Goal: Task Accomplishment & Management: Complete application form

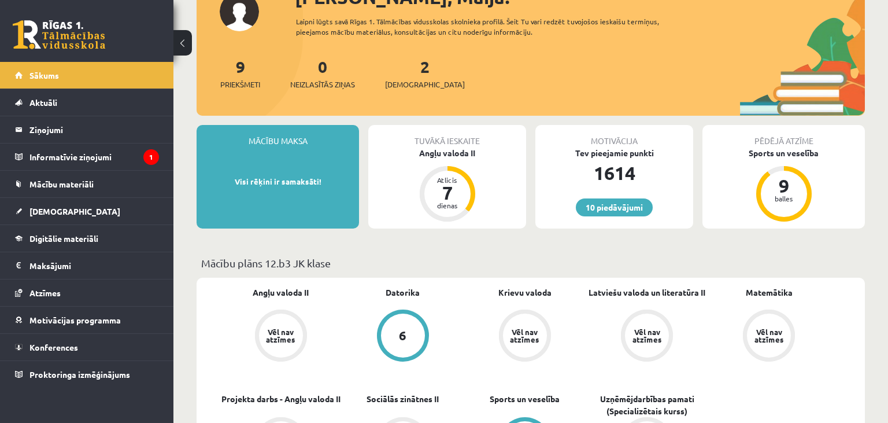
scroll to position [183, 0]
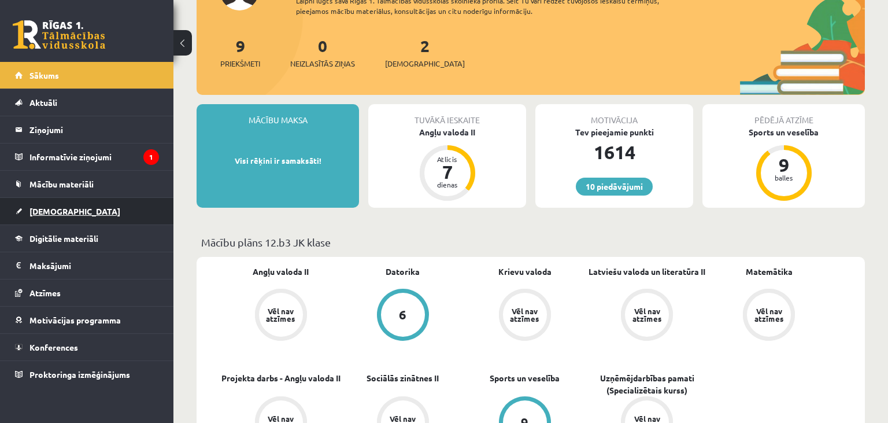
click at [57, 210] on span "[DEMOGRAPHIC_DATA]" at bounding box center [74, 211] width 91 height 10
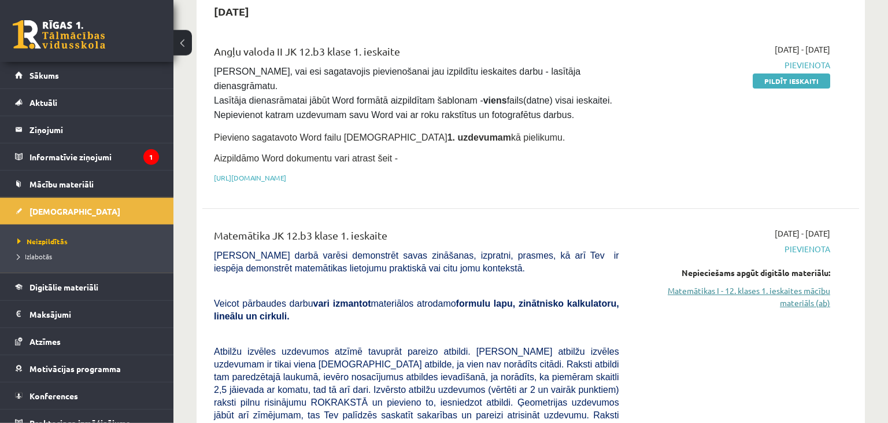
scroll to position [61, 0]
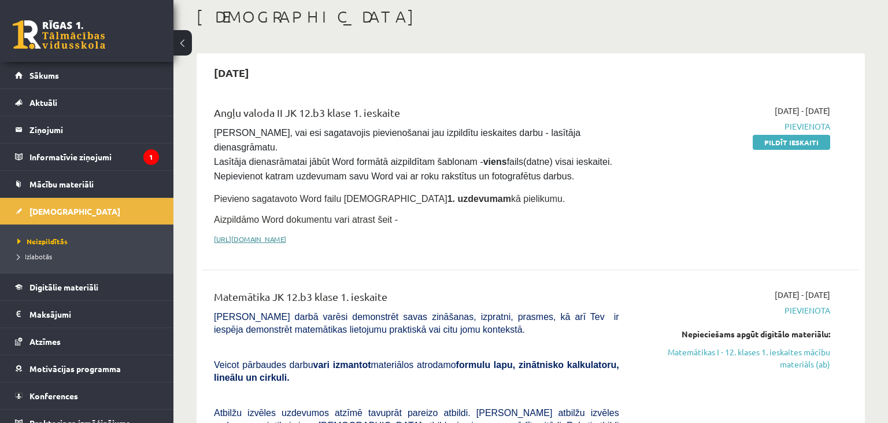
click at [286, 234] on link "[URL][DOMAIN_NAME]" at bounding box center [250, 238] width 72 height 9
drag, startPoint x: 213, startPoint y: 202, endPoint x: 379, endPoint y: 197, distance: 166.6
click at [379, 197] on div "Angļu valoda II JK 12.b3 klase 1. ieskaite [PERSON_NAME], vai esi sagatavojis p…" at bounding box center [416, 178] width 423 height 146
click at [256, 214] on span "Aizpildāmo Word dokumentu vari atrast šeit -" at bounding box center [306, 219] width 184 height 10
click at [216, 214] on span "Aizpildāmo Word dokumentu vari atrast šeit -" at bounding box center [306, 219] width 184 height 10
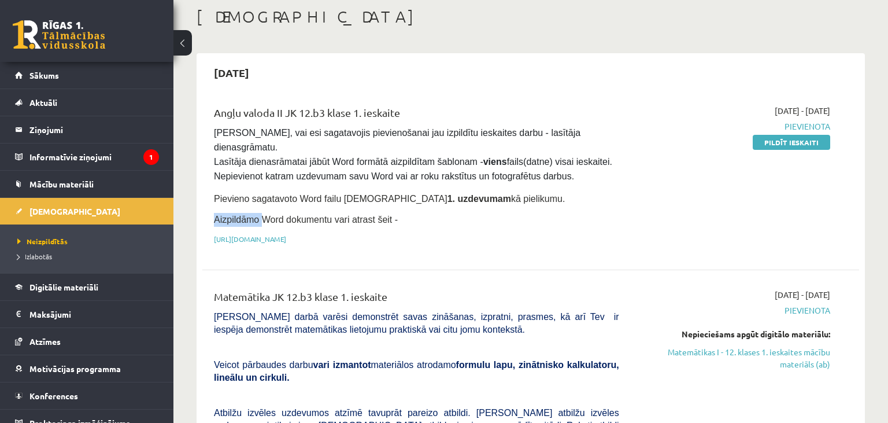
click at [216, 214] on span "Aizpildāmo Word dokumentu vari atrast šeit -" at bounding box center [306, 219] width 184 height 10
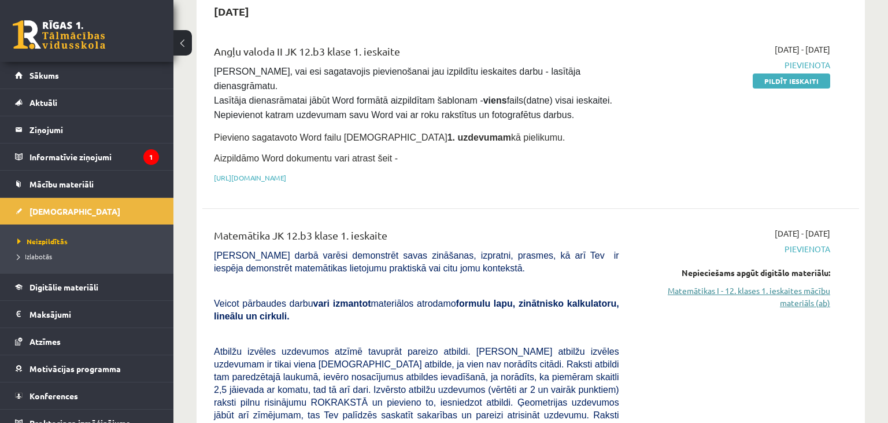
click at [811, 284] on link "Matemātikas I - 12. klases 1. ieskaites mācību materiāls (ab)" at bounding box center [734, 296] width 194 height 24
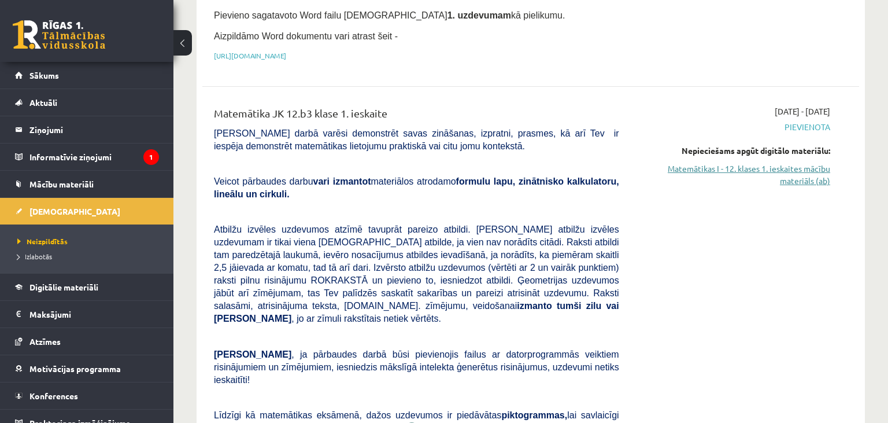
scroll to position [273, 0]
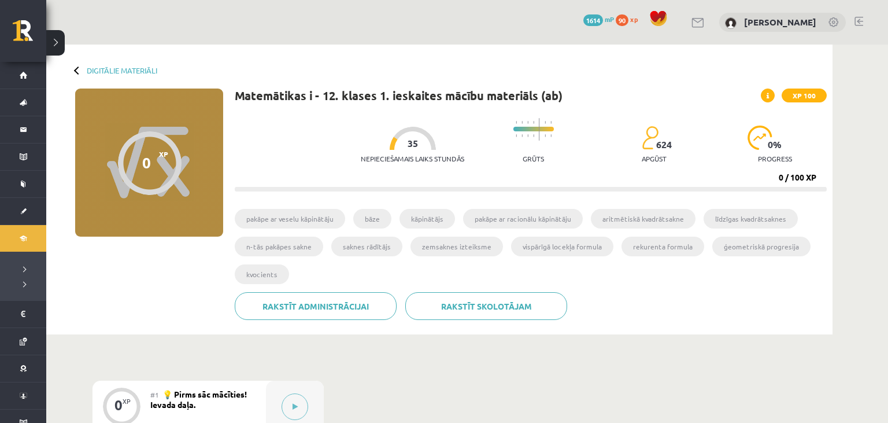
click at [771, 95] on span at bounding box center [768, 95] width 14 height 14
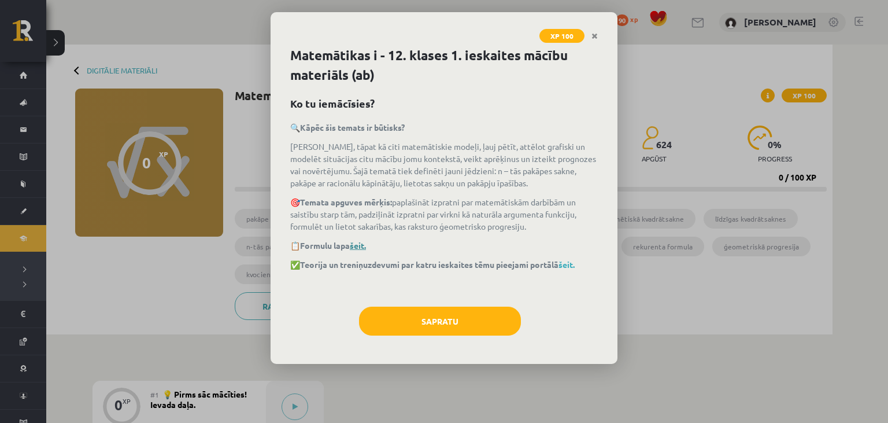
click at [364, 244] on link "šeit." at bounding box center [358, 245] width 16 height 10
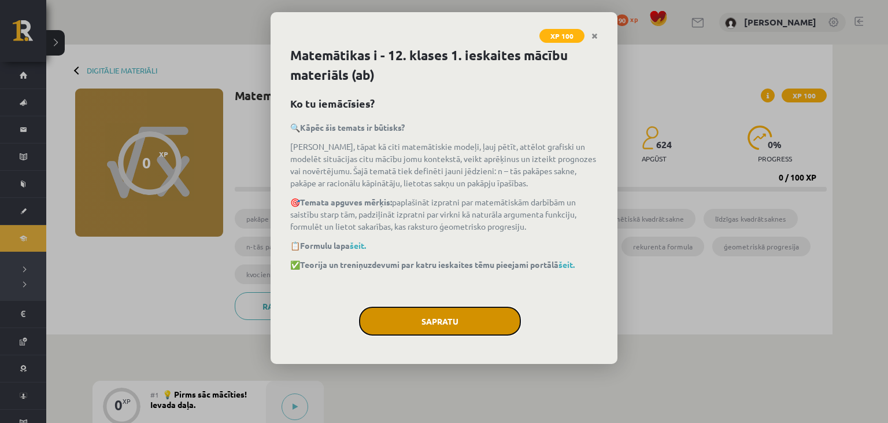
click at [402, 312] on button "Sapratu" at bounding box center [440, 320] width 162 height 29
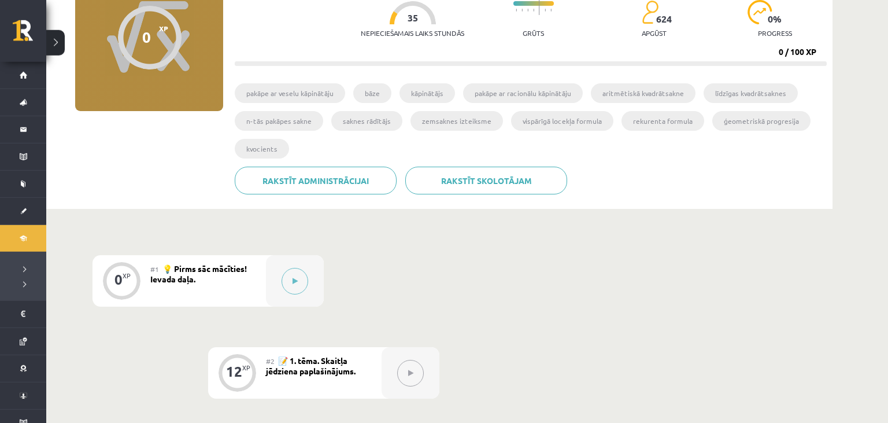
scroll to position [183, 0]
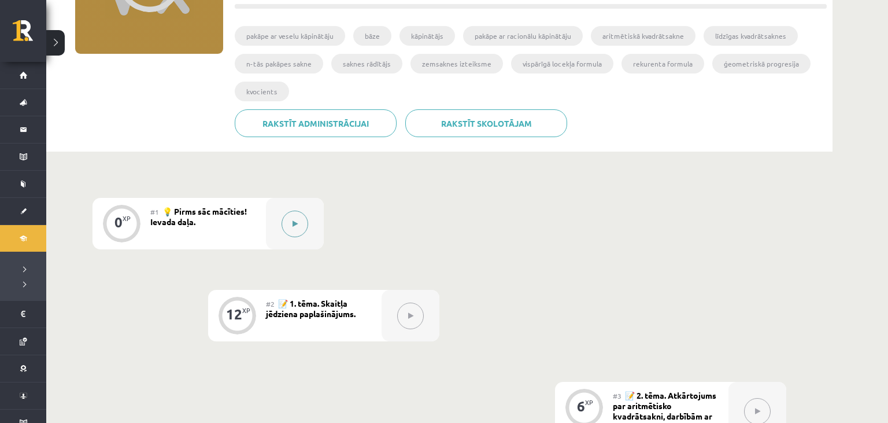
click at [302, 232] on button at bounding box center [295, 223] width 27 height 27
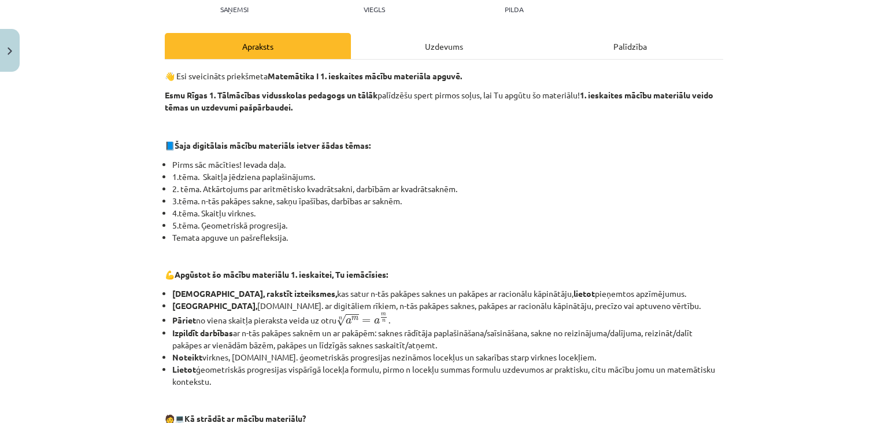
scroll to position [0, 0]
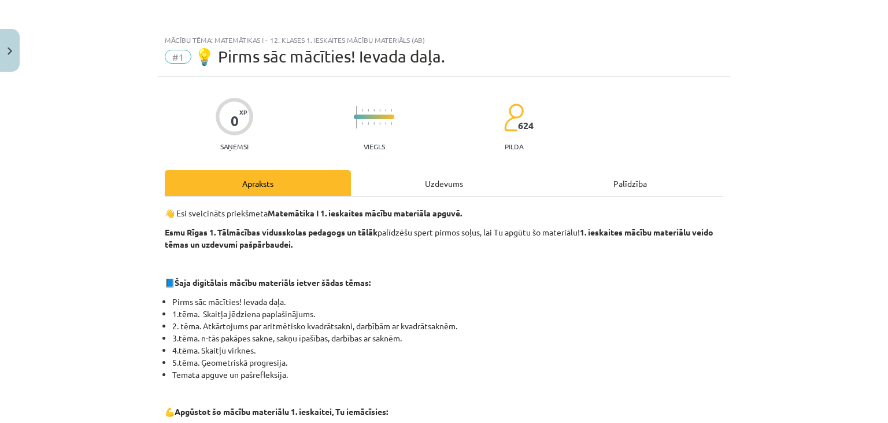
click at [417, 193] on div "Uzdevums" at bounding box center [444, 183] width 186 height 26
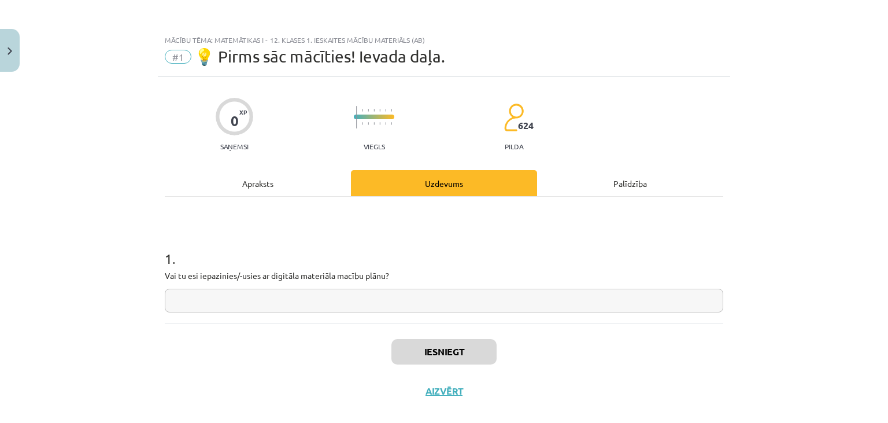
scroll to position [16, 0]
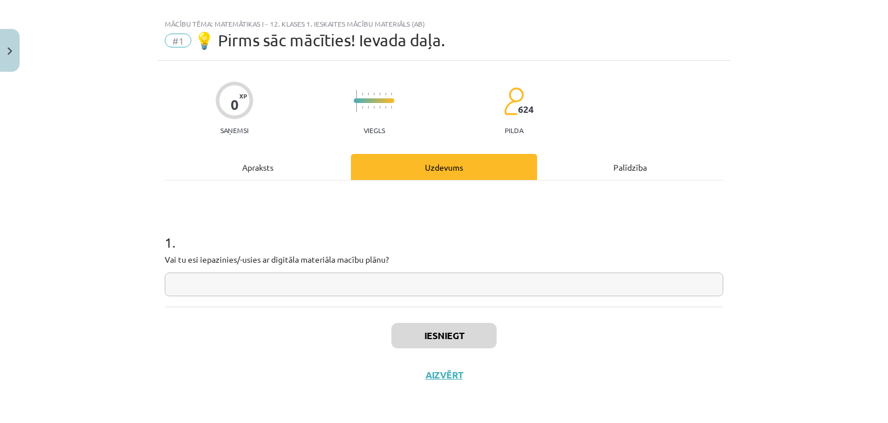
click at [336, 284] on input "text" at bounding box center [444, 284] width 558 height 24
type input "**"
click at [425, 346] on button "Iesniegt" at bounding box center [443, 335] width 105 height 25
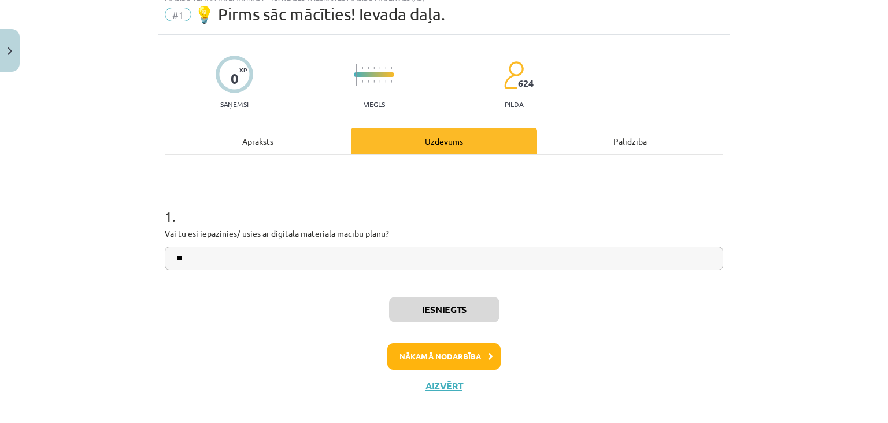
scroll to position [53, 0]
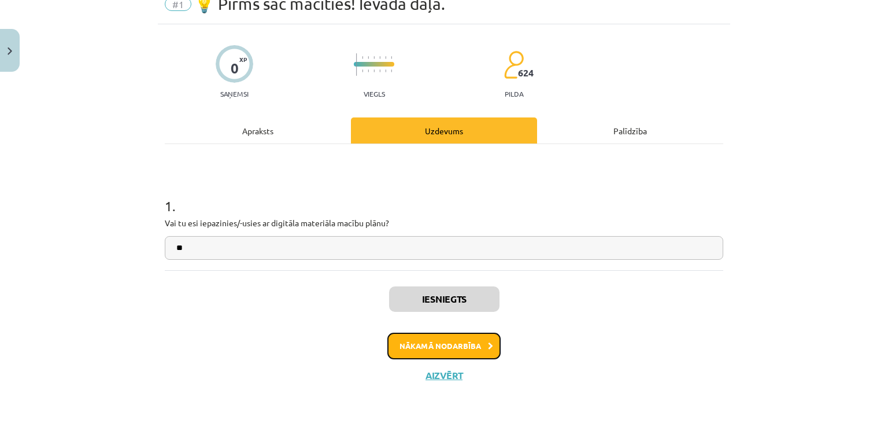
click at [468, 346] on button "Nākamā nodarbība" at bounding box center [443, 345] width 113 height 27
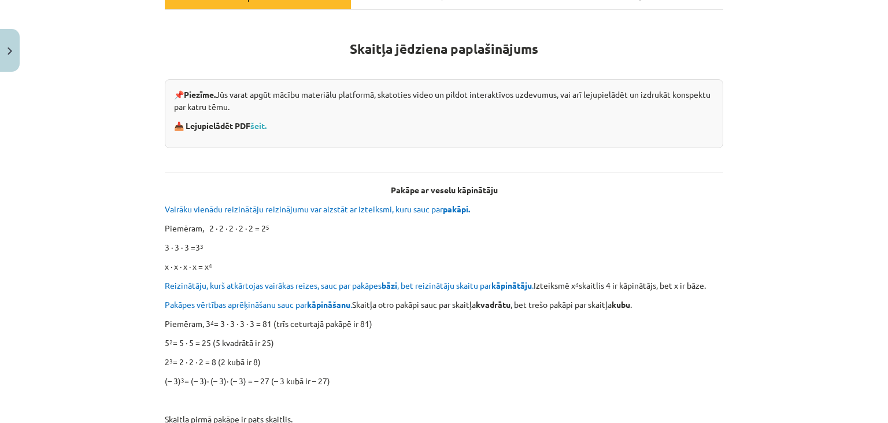
scroll to position [239, 0]
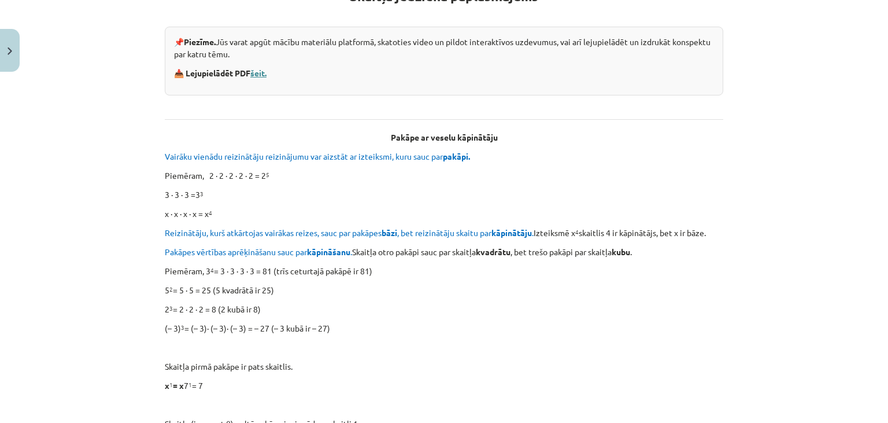
click at [263, 73] on link "šeit." at bounding box center [258, 73] width 16 height 10
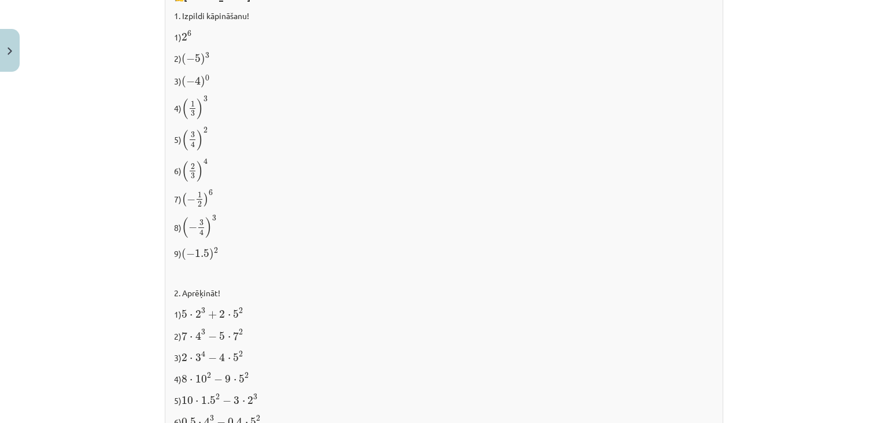
scroll to position [1189, 0]
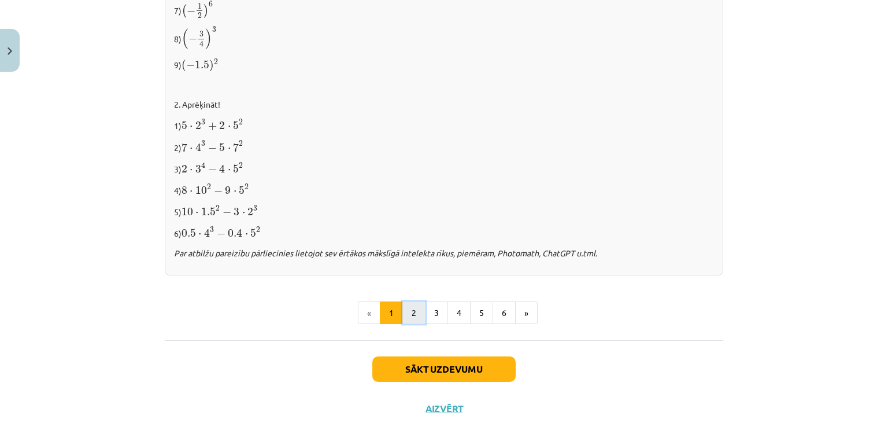
click at [418, 310] on button "2" at bounding box center [413, 312] width 23 height 23
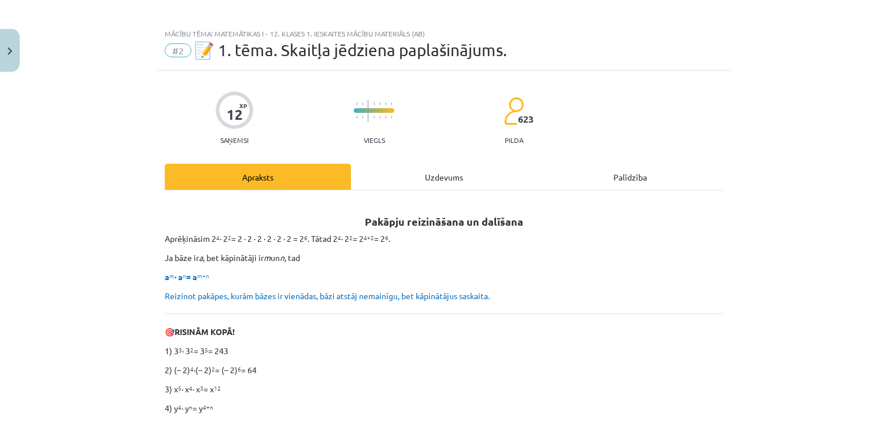
scroll to position [0, 0]
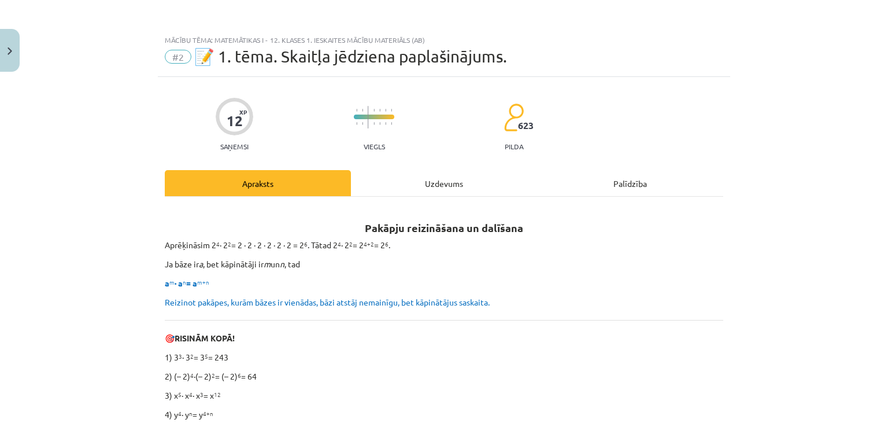
click at [380, 195] on div "Uzdevums" at bounding box center [444, 183] width 186 height 26
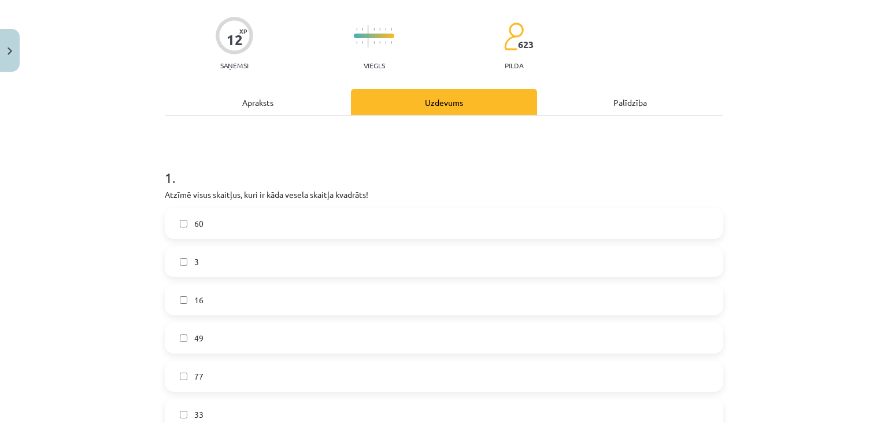
scroll to position [134, 0]
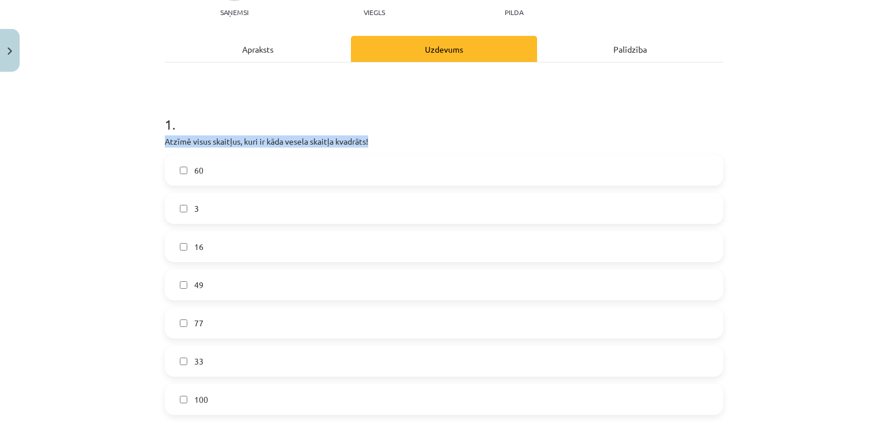
drag, startPoint x: 387, startPoint y: 142, endPoint x: 160, endPoint y: 141, distance: 227.2
click at [171, 140] on p "Atzīmē visus skaitļus, kuri ir kāda vesela skaitļa kvadrāts!" at bounding box center [444, 141] width 558 height 12
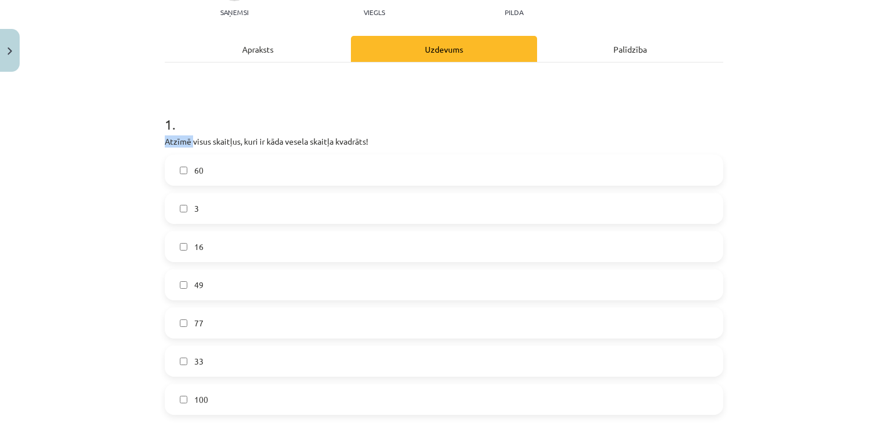
click at [171, 140] on p "Atzīmē visus skaitļus, kuri ir kāda vesela skaitļa kvadrāts!" at bounding box center [444, 141] width 558 height 12
click at [114, 173] on div "Mācību tēma: Matemātikas i - 12. klases 1. ieskaites mācību materiāls (ab) #2 📝…" at bounding box center [444, 211] width 888 height 423
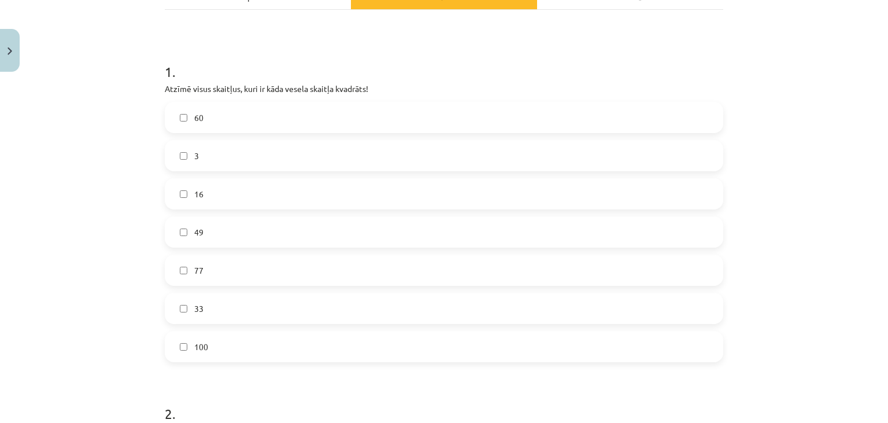
click at [211, 198] on label "16" at bounding box center [444, 193] width 556 height 29
click at [235, 233] on label "49" at bounding box center [444, 231] width 556 height 29
click at [202, 336] on label "100" at bounding box center [444, 346] width 556 height 29
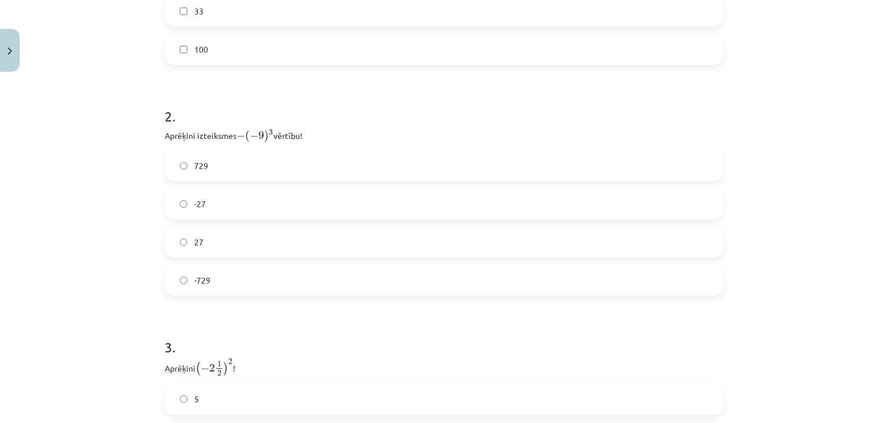
scroll to position [503, 0]
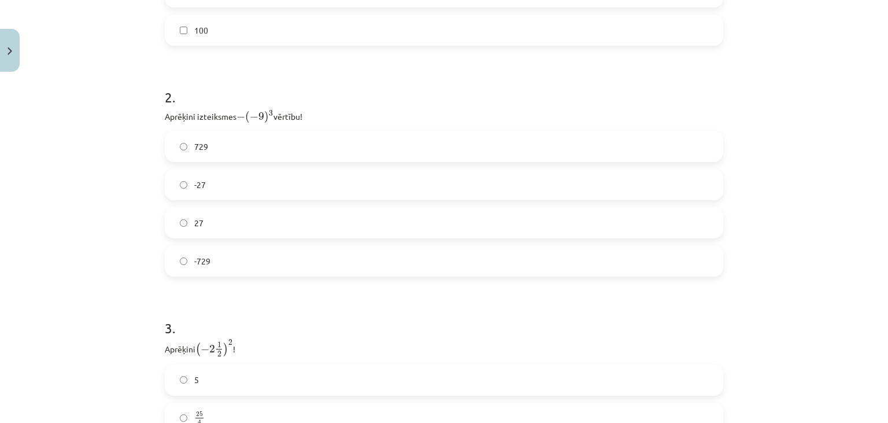
click at [249, 146] on label "729" at bounding box center [444, 146] width 556 height 29
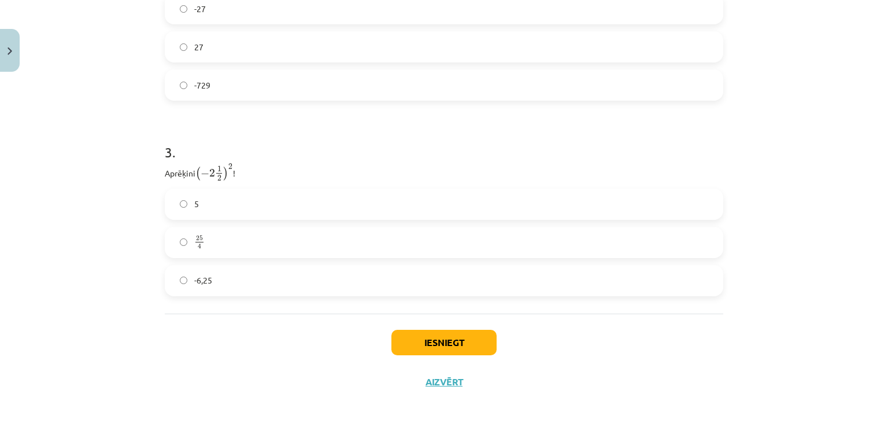
scroll to position [685, 0]
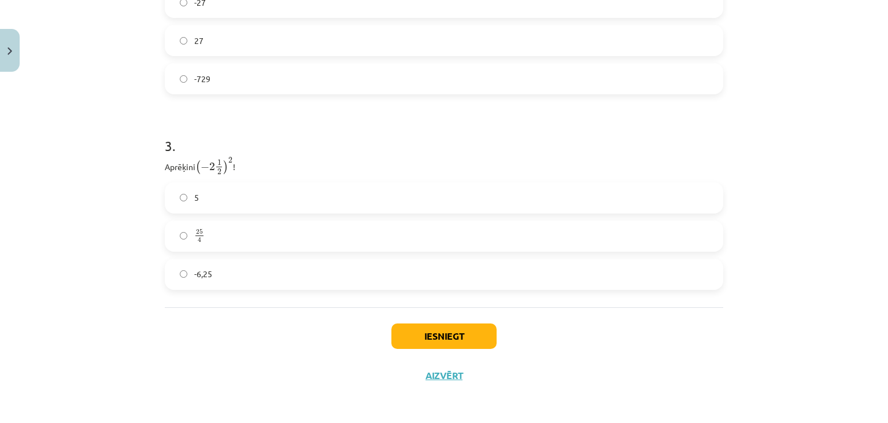
click at [229, 232] on label "25 4 25 4" at bounding box center [444, 235] width 556 height 29
click at [460, 332] on button "Iesniegt" at bounding box center [443, 335] width 105 height 25
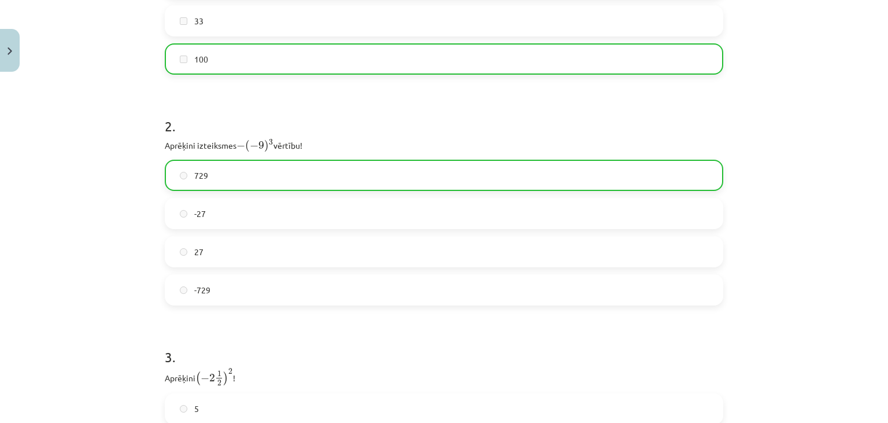
scroll to position [722, 0]
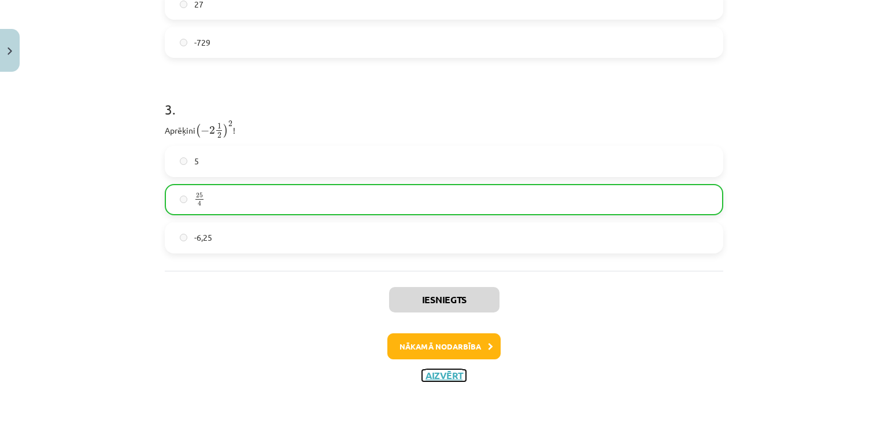
click at [442, 378] on button "Aizvērt" at bounding box center [444, 375] width 44 height 12
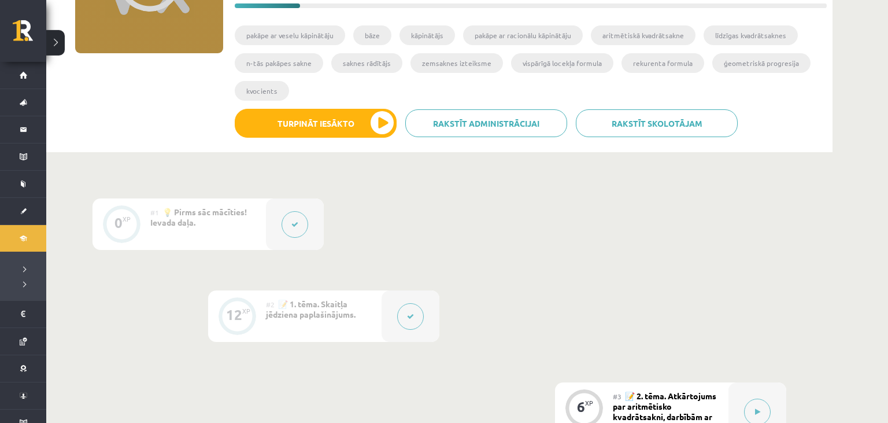
scroll to position [183, 0]
click at [221, 303] on div "12 XP" at bounding box center [237, 315] width 35 height 35
click at [227, 310] on div "12" at bounding box center [234, 315] width 16 height 10
click at [410, 310] on button at bounding box center [410, 317] width 27 height 27
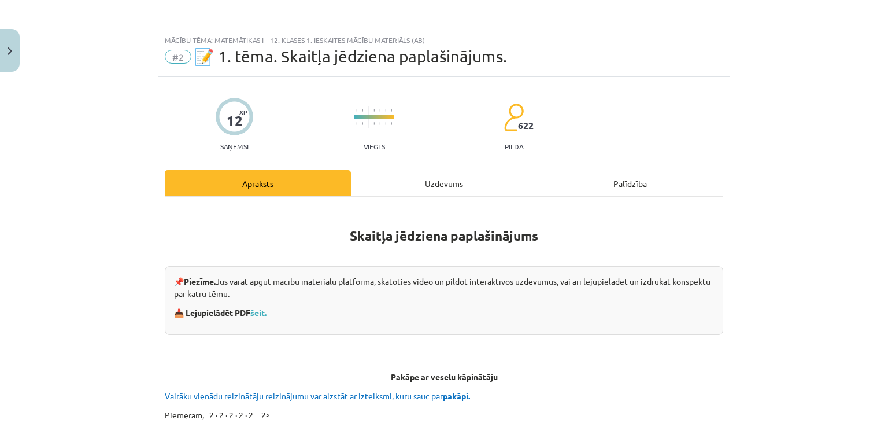
click at [479, 190] on div "Uzdevums" at bounding box center [444, 183] width 186 height 26
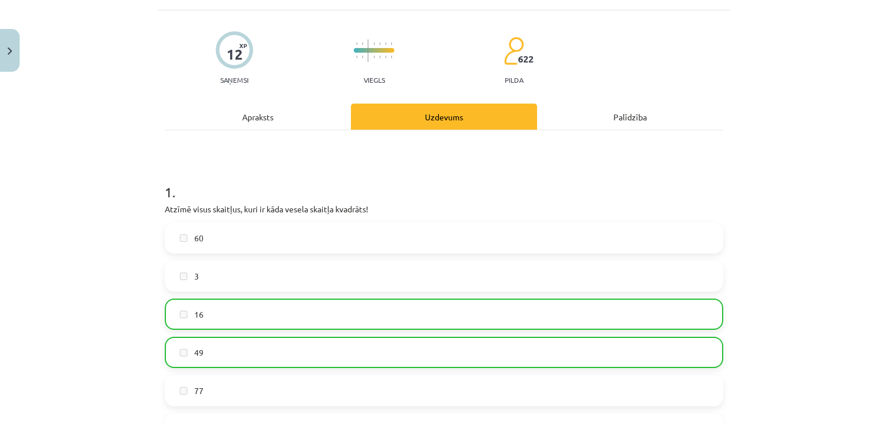
scroll to position [0, 0]
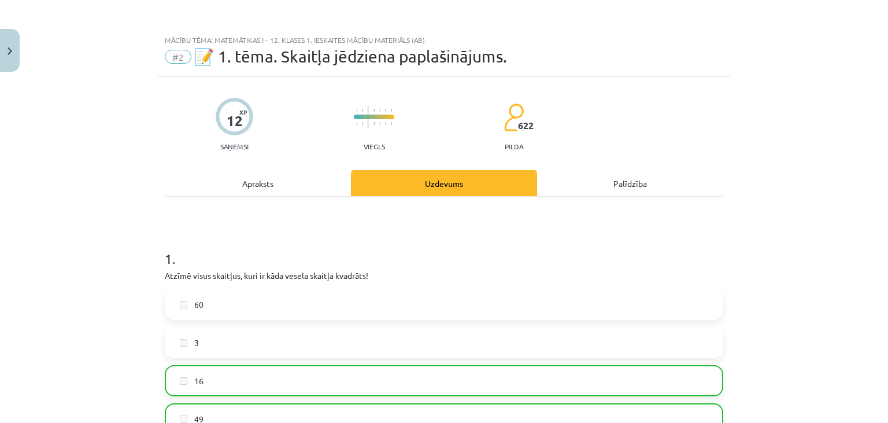
click at [235, 192] on div "Apraksts" at bounding box center [258, 183] width 186 height 26
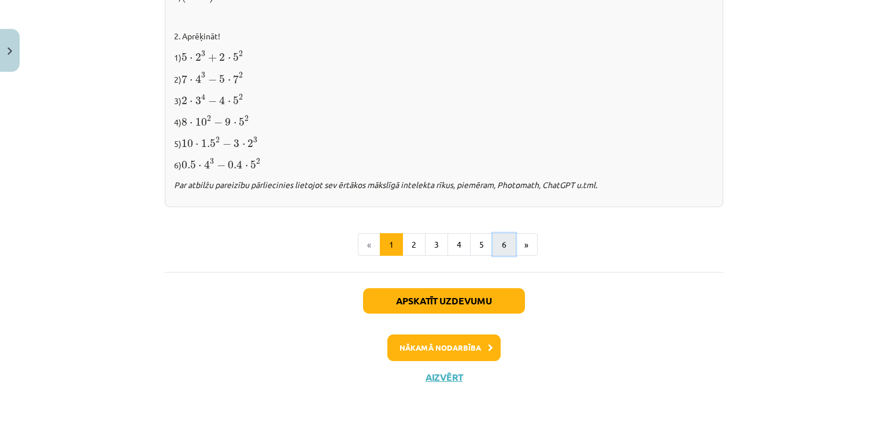
click at [508, 247] on button "6" at bounding box center [504, 244] width 23 height 23
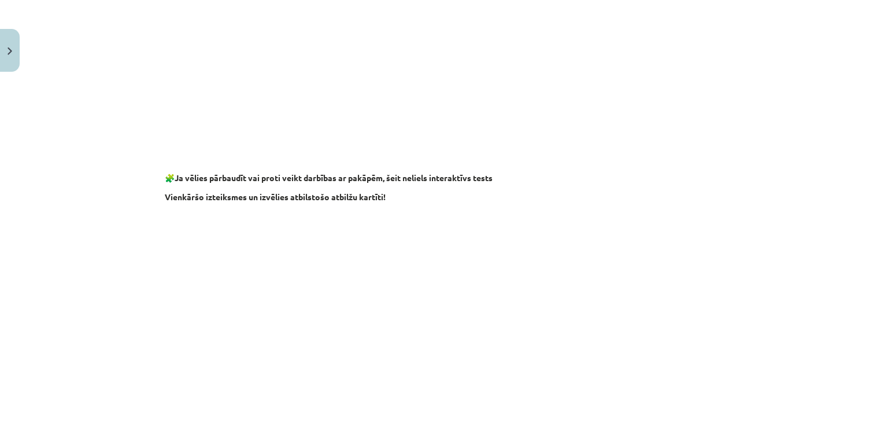
scroll to position [1145, 0]
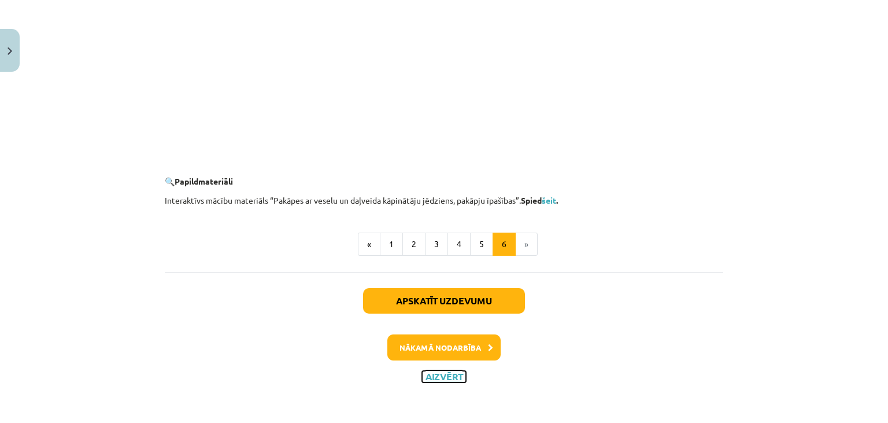
click at [438, 371] on button "Aizvērt" at bounding box center [444, 377] width 44 height 12
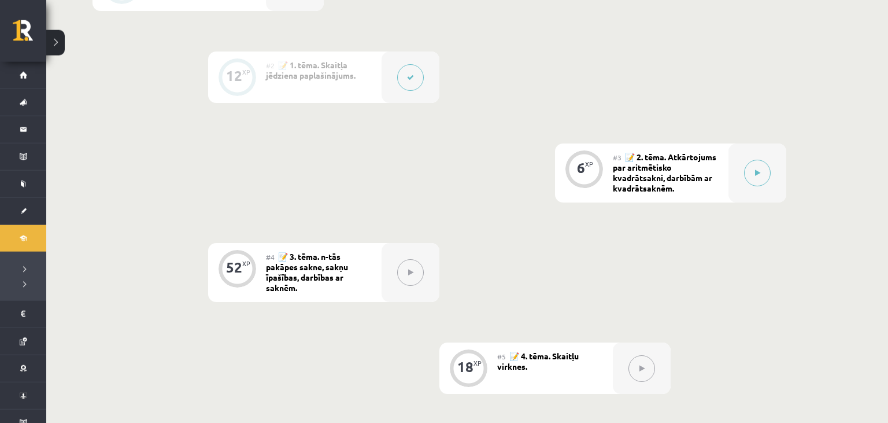
scroll to position [427, 0]
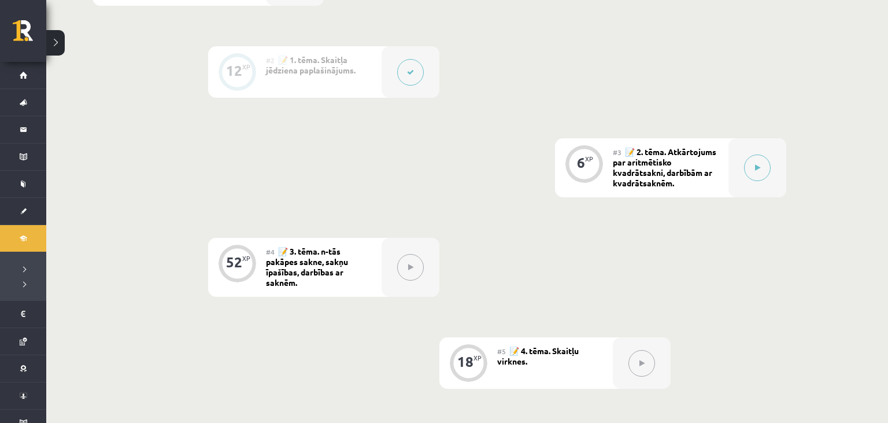
click at [654, 169] on span "📝 2. tēma. Atkārtojums par aritmētisko kvadrātsakni, darbībām ar kvadrātsaknēm." at bounding box center [664, 167] width 103 height 42
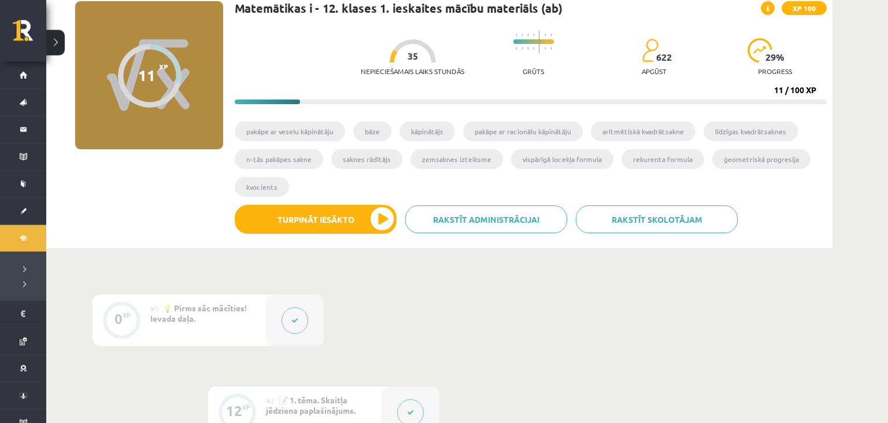
scroll to position [366, 0]
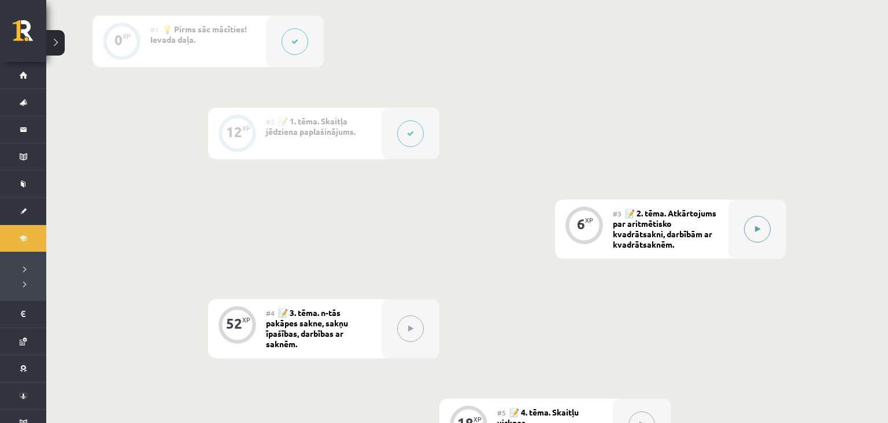
click at [749, 230] on button at bounding box center [757, 229] width 27 height 27
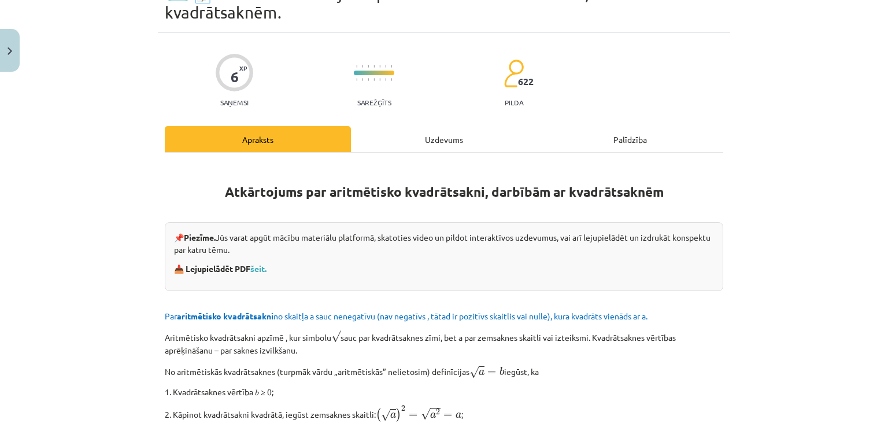
scroll to position [105, 0]
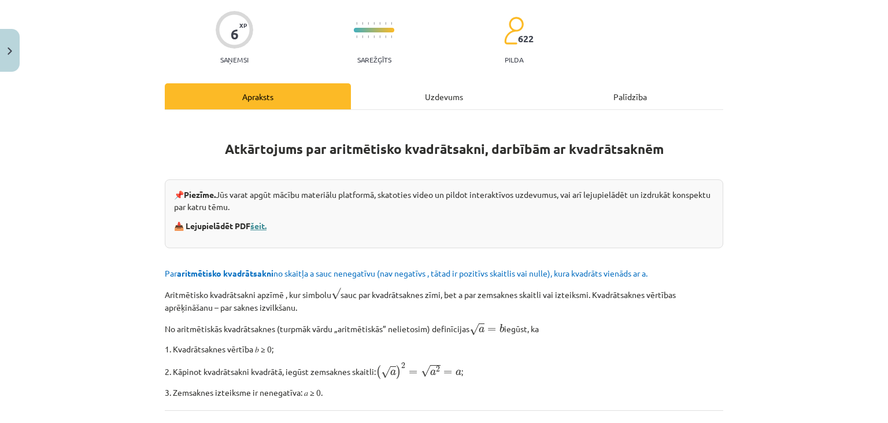
click at [264, 225] on link "šeit." at bounding box center [258, 225] width 16 height 10
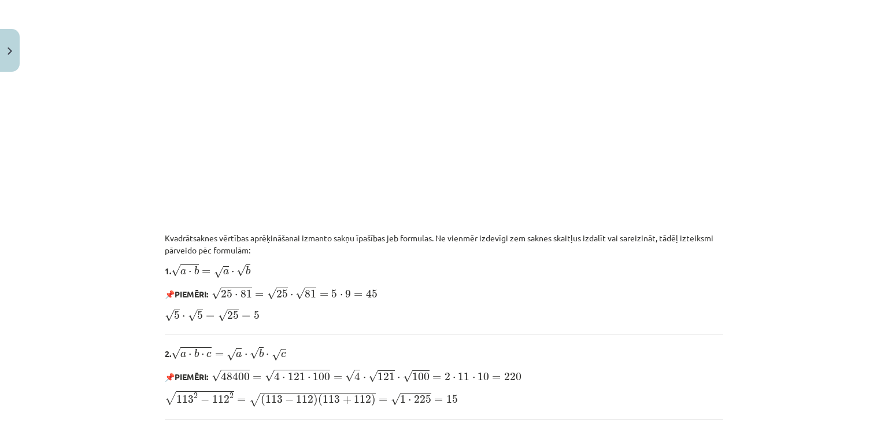
scroll to position [1055, 0]
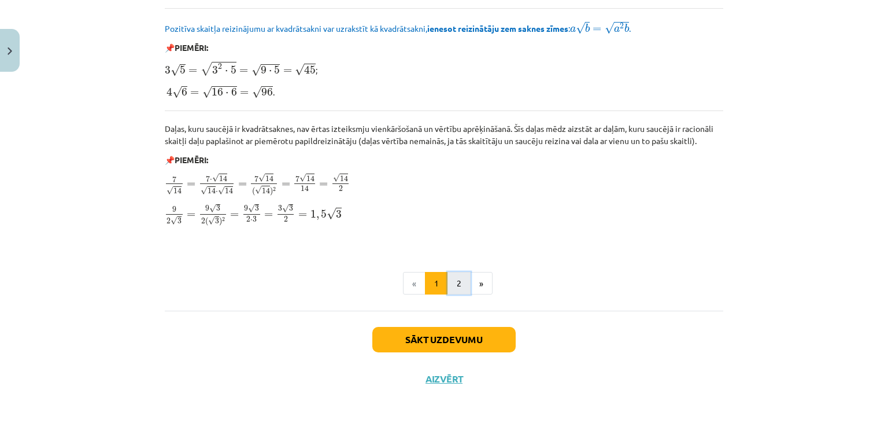
click at [452, 276] on button "2" at bounding box center [458, 283] width 23 height 23
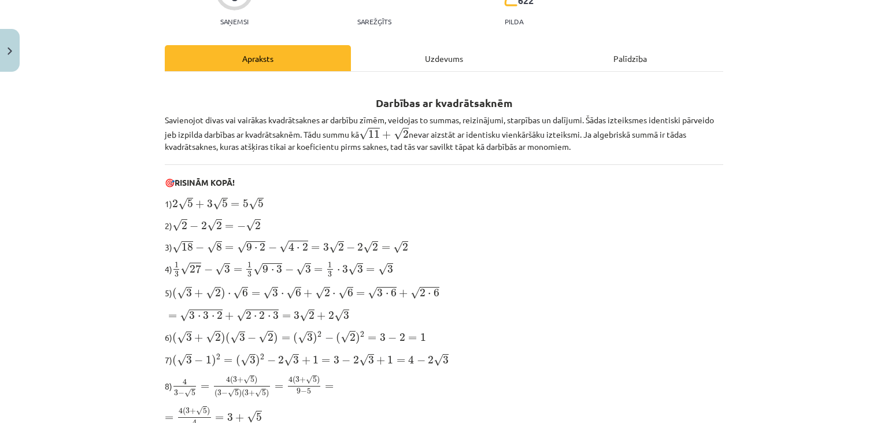
scroll to position [0, 0]
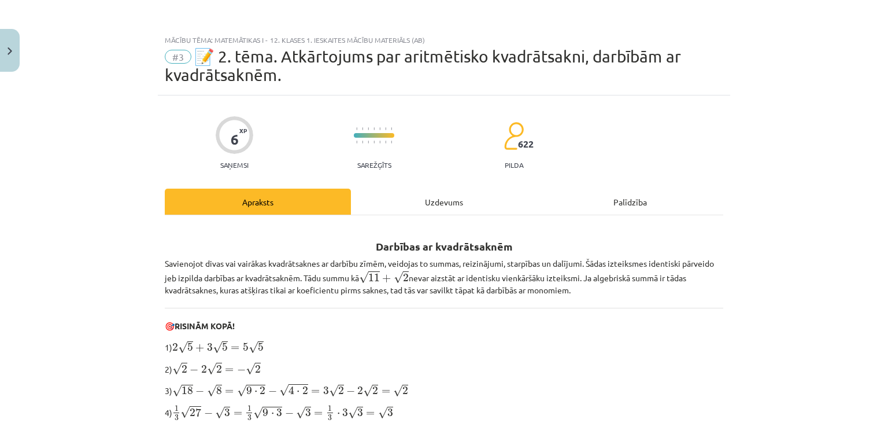
click at [362, 202] on div "Uzdevums" at bounding box center [444, 201] width 186 height 26
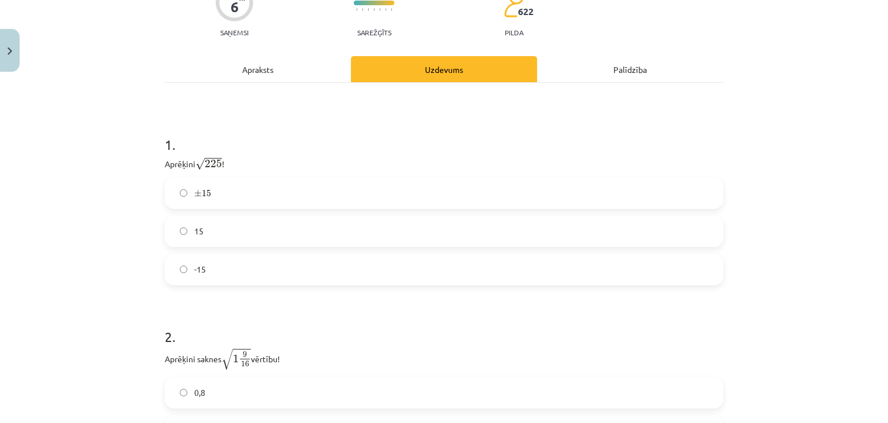
scroll to position [134, 0]
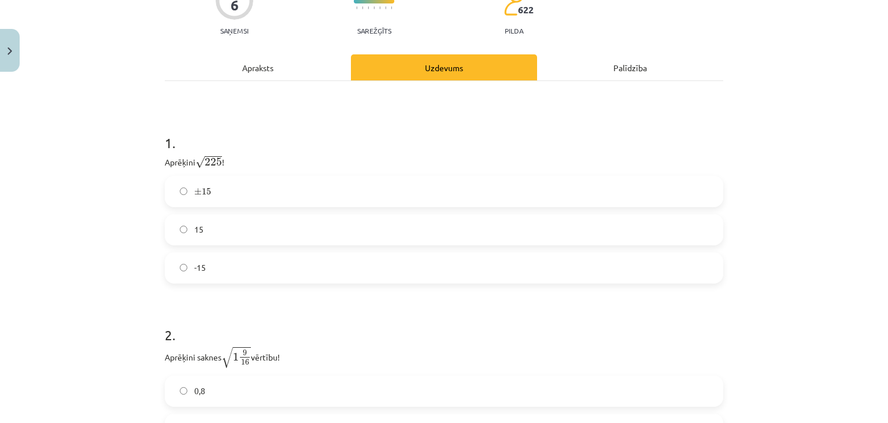
click at [262, 215] on label "15" at bounding box center [444, 229] width 556 height 29
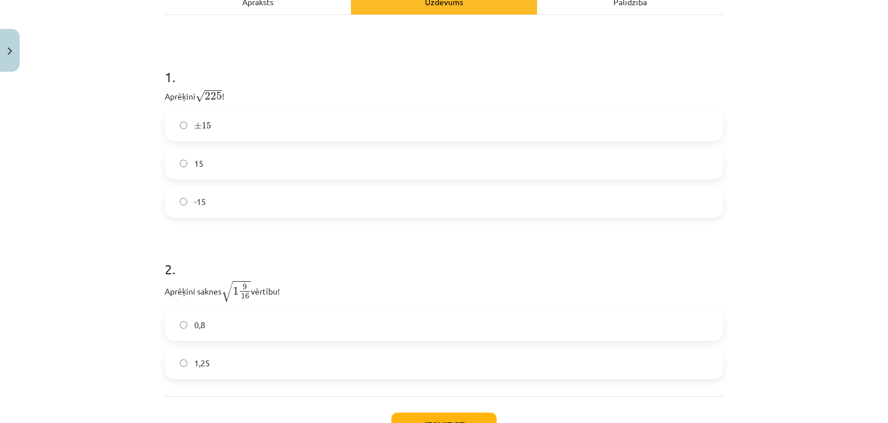
scroll to position [289, 0]
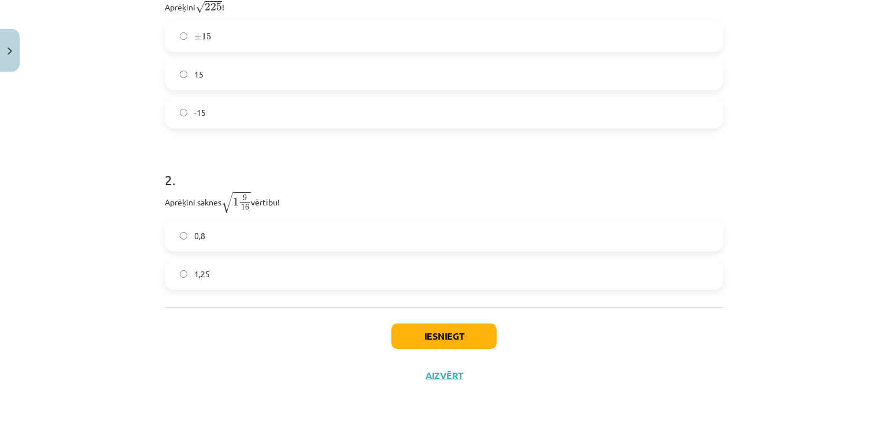
click at [239, 272] on label "1,25" at bounding box center [444, 274] width 556 height 29
click at [452, 326] on button "Iesniegt" at bounding box center [443, 335] width 105 height 25
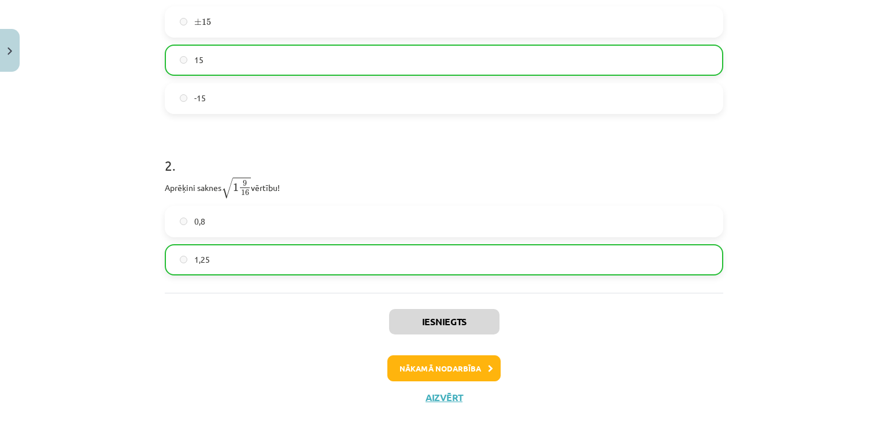
scroll to position [325, 0]
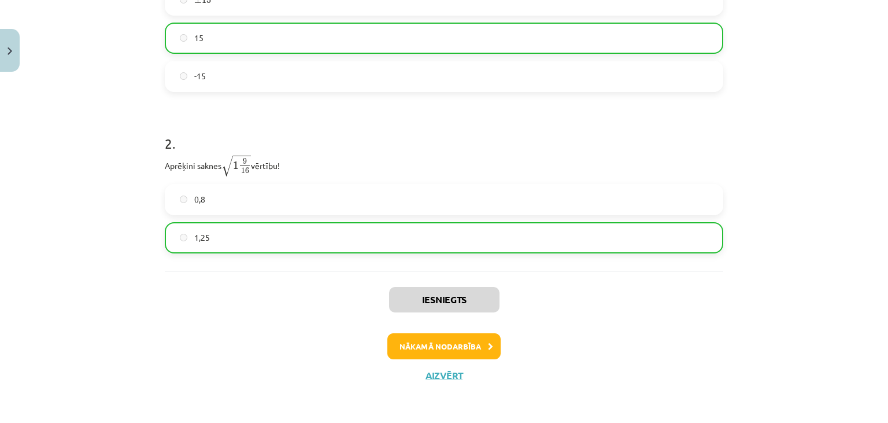
click at [436, 382] on div "Iesniegts Nākamā nodarbība Aizvērt" at bounding box center [444, 330] width 558 height 118
click at [438, 372] on button "Aizvērt" at bounding box center [444, 375] width 44 height 12
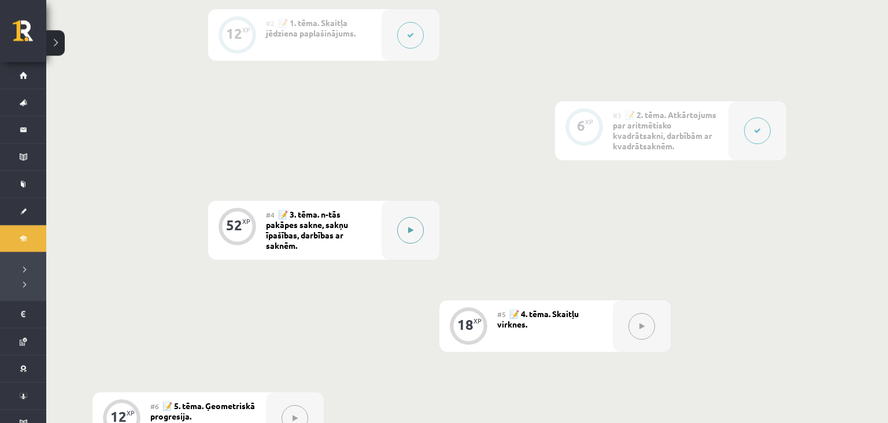
scroll to position [488, 0]
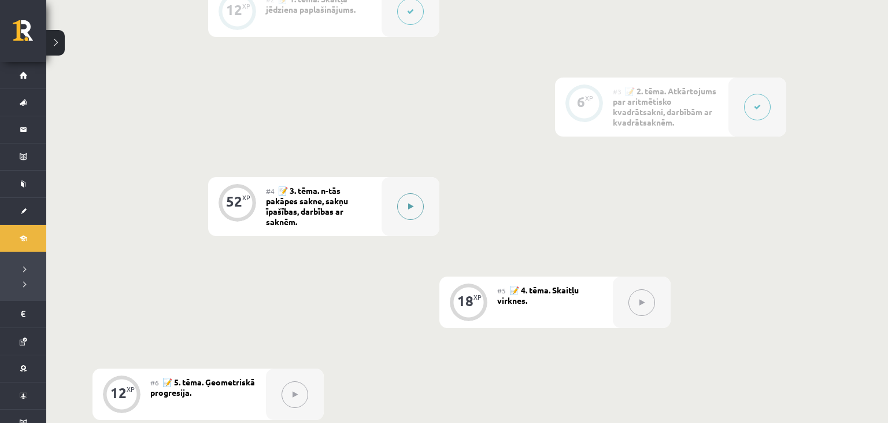
click at [412, 201] on button at bounding box center [410, 206] width 27 height 27
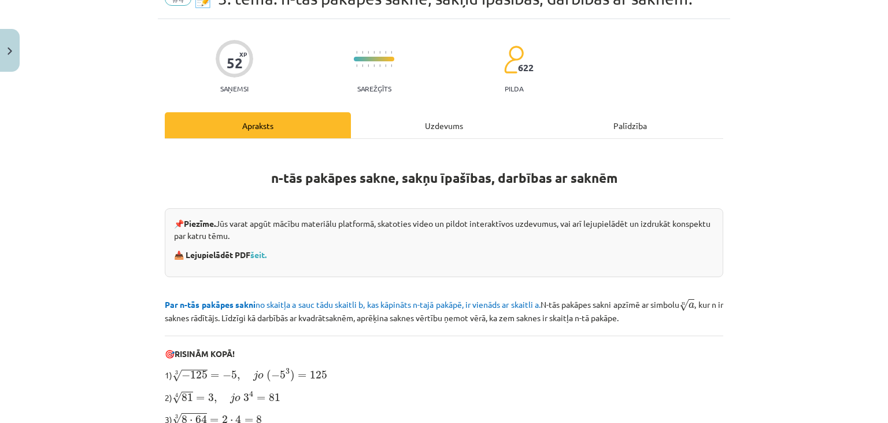
scroll to position [105, 0]
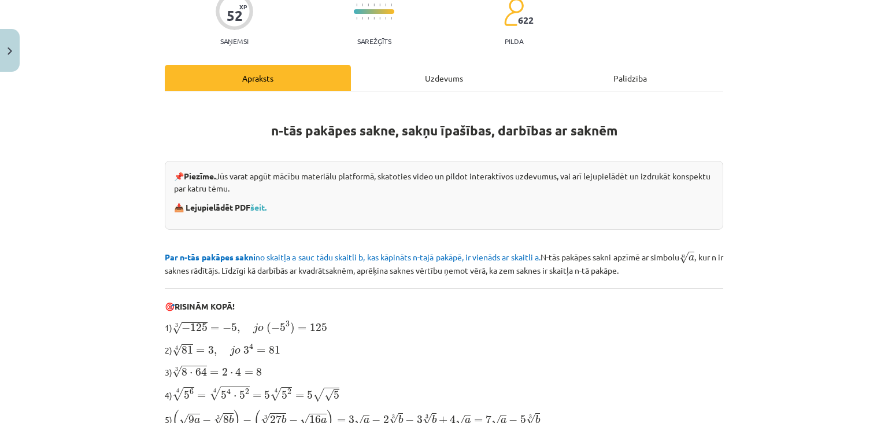
click at [264, 202] on p "📥 Lejupielādēt PDF šeit." at bounding box center [444, 207] width 540 height 12
click at [264, 202] on link "šeit." at bounding box center [258, 207] width 16 height 10
click at [431, 83] on div "Uzdevums" at bounding box center [444, 78] width 186 height 26
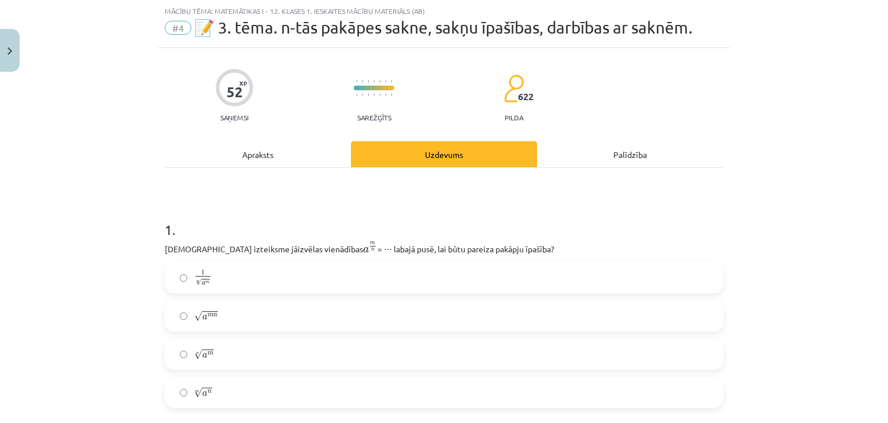
scroll to position [82, 0]
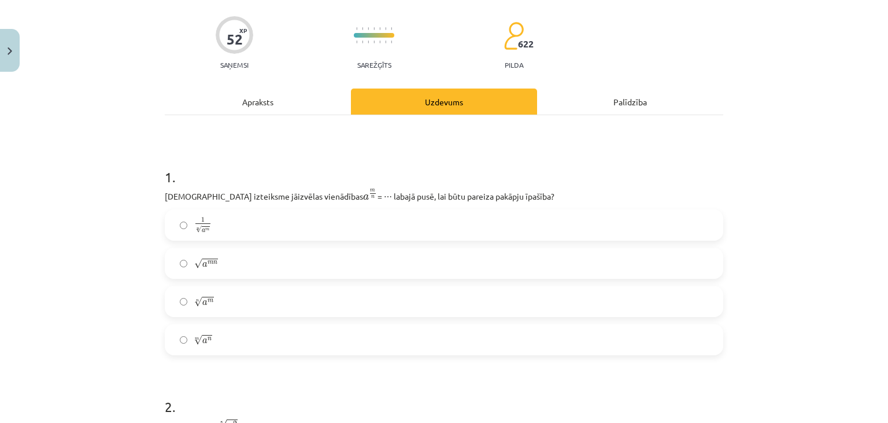
click at [209, 301] on span "m" at bounding box center [211, 300] width 6 height 3
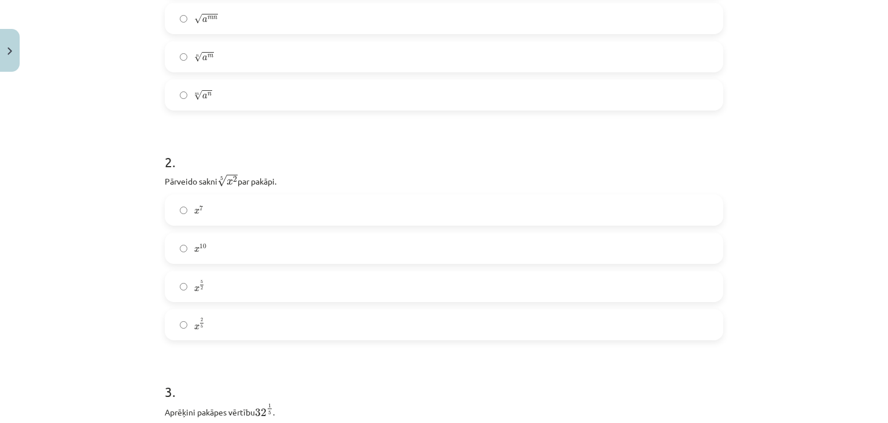
scroll to position [398, 0]
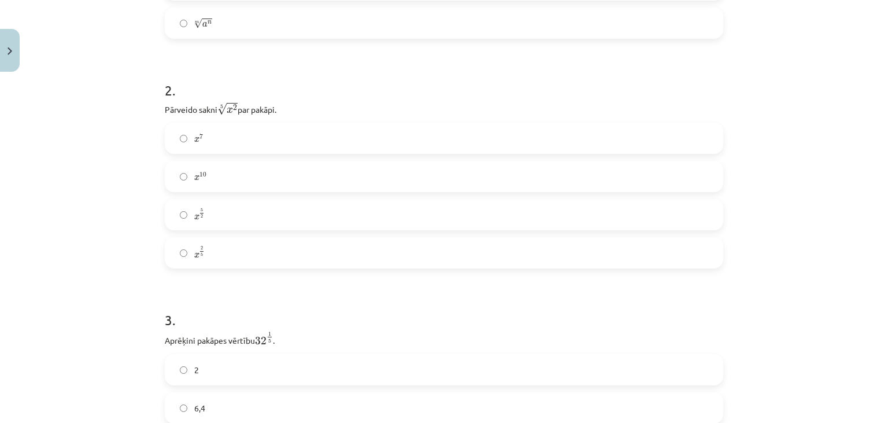
click at [227, 256] on label "x 2 5 x 2 5" at bounding box center [444, 252] width 556 height 29
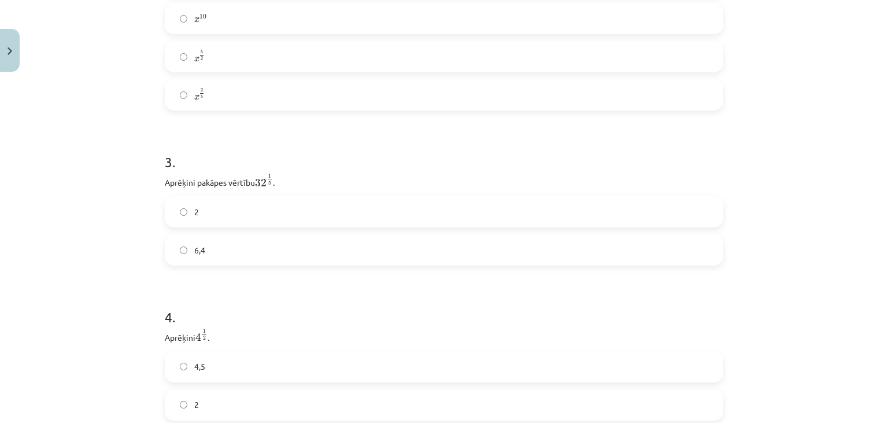
scroll to position [609, 0]
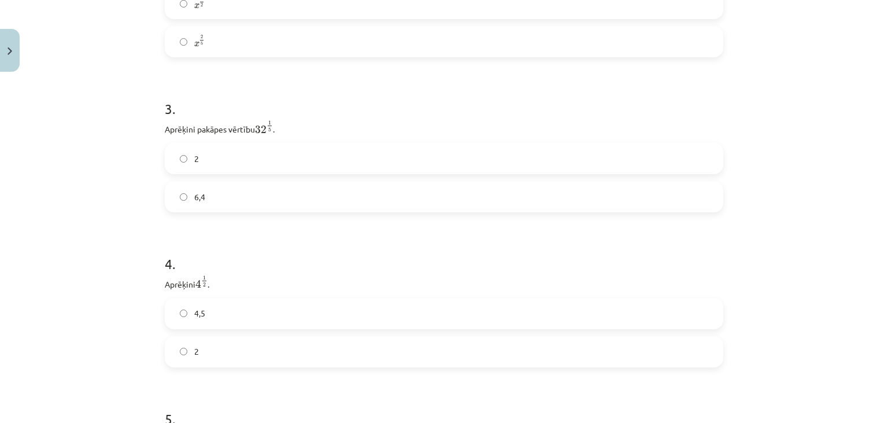
click at [235, 154] on label "2" at bounding box center [444, 158] width 556 height 29
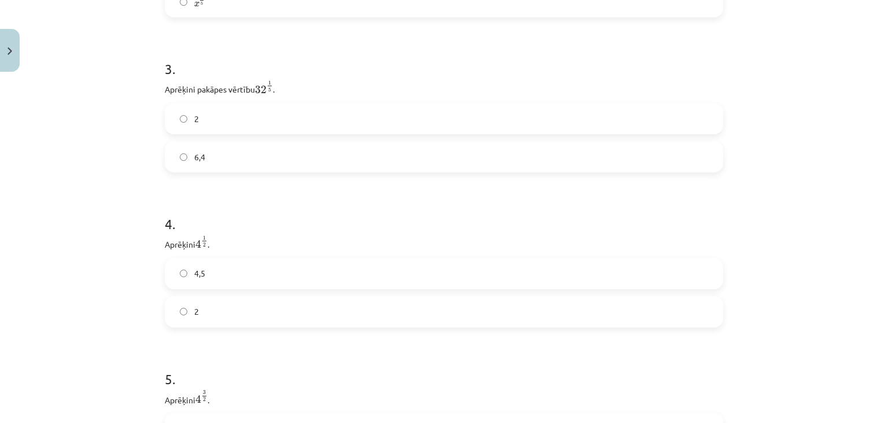
scroll to position [687, 0]
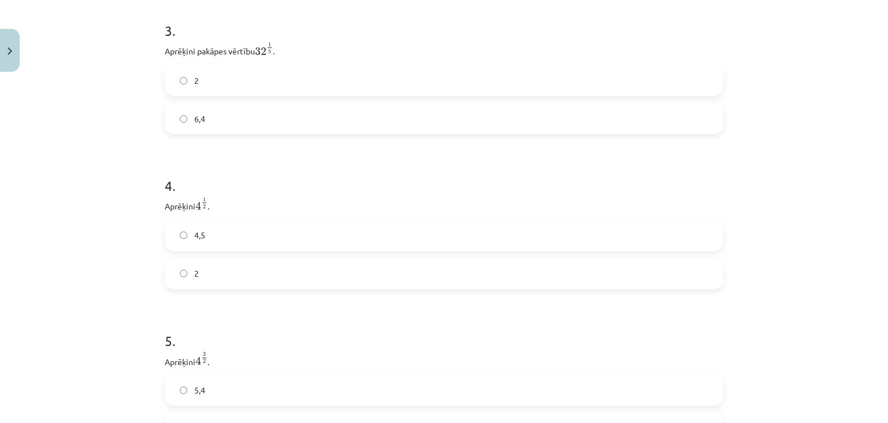
click at [382, 236] on label "4,5" at bounding box center [444, 235] width 556 height 29
click at [237, 281] on label "2" at bounding box center [444, 273] width 556 height 29
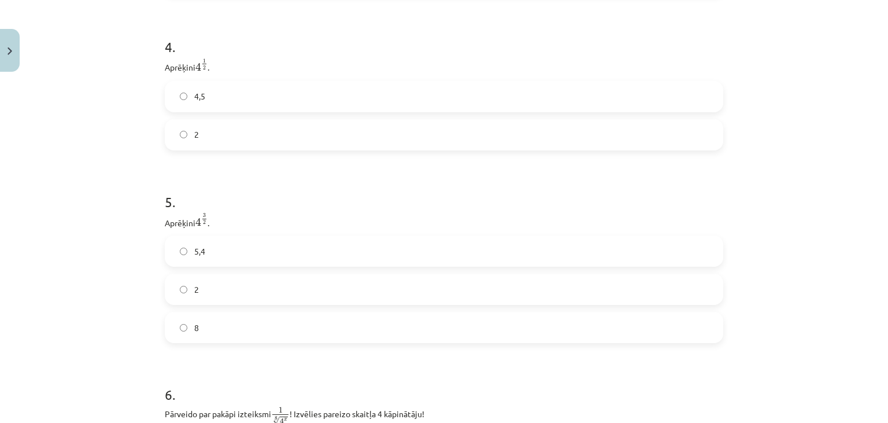
scroll to position [845, 0]
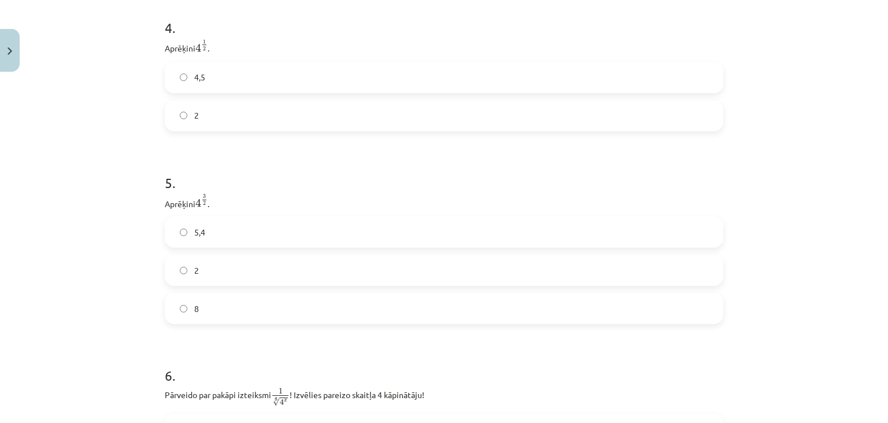
click at [168, 316] on label "8" at bounding box center [444, 308] width 556 height 29
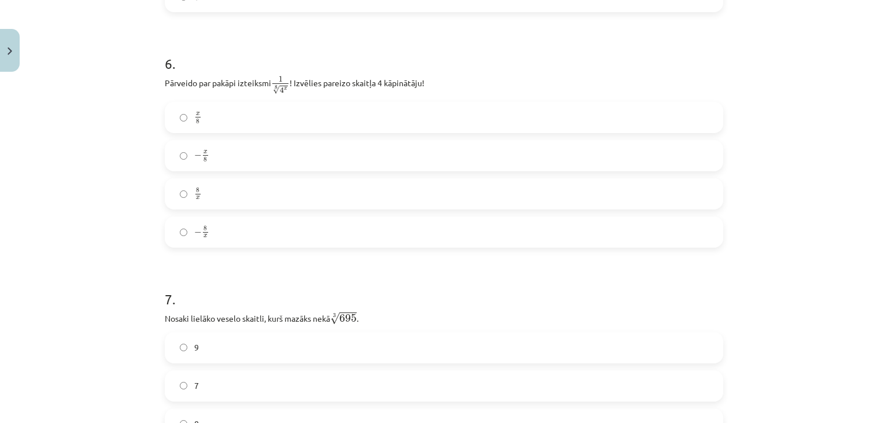
scroll to position [1161, 0]
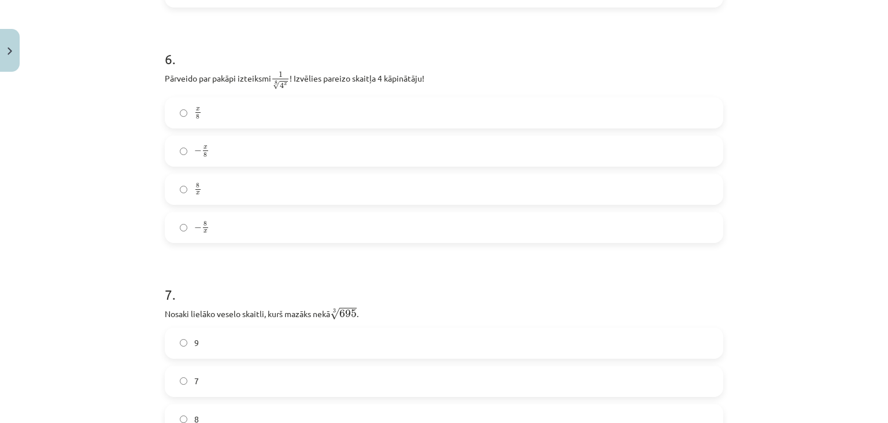
click at [253, 227] on label "− 8 x − 8 x" at bounding box center [444, 227] width 556 height 29
click at [190, 155] on label "− x 8 − x 8" at bounding box center [444, 150] width 556 height 29
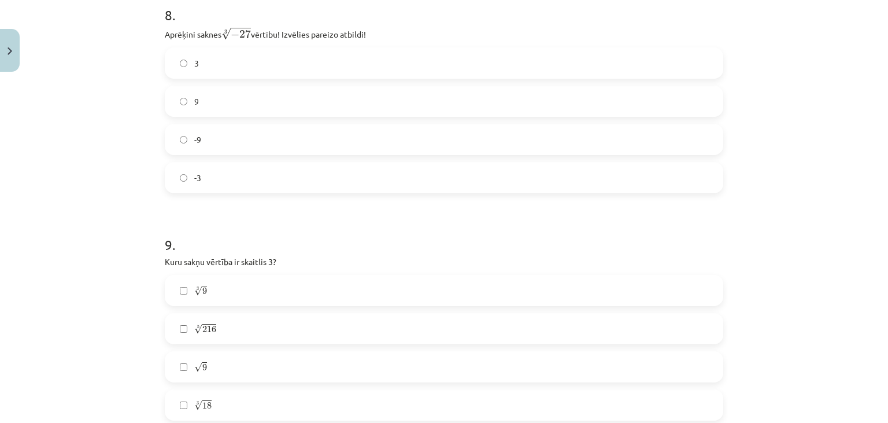
scroll to position [1636, 0]
click at [179, 173] on label "-3" at bounding box center [444, 174] width 556 height 29
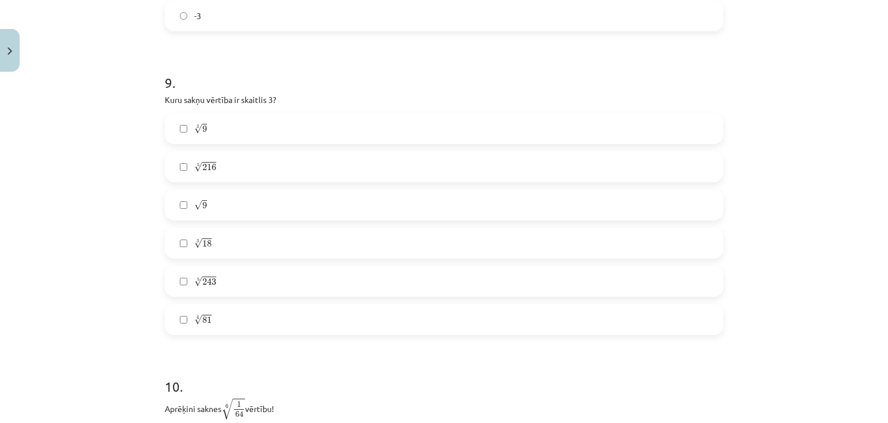
scroll to position [1847, 0]
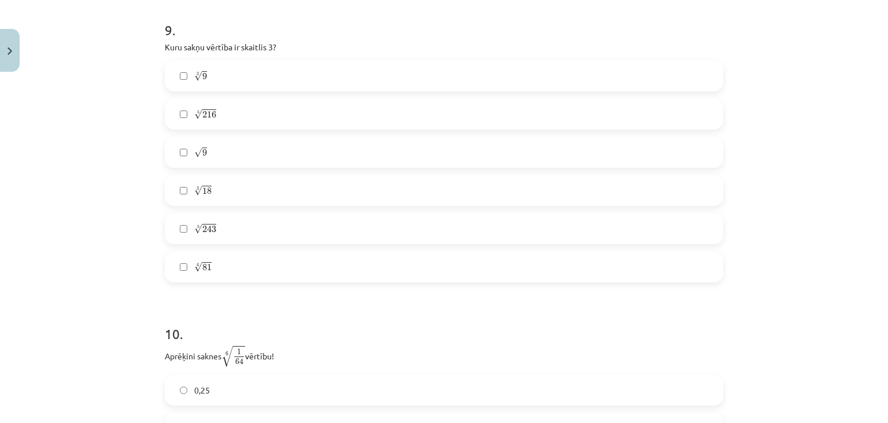
click at [192, 239] on label "5 √ 243 243 5" at bounding box center [444, 228] width 556 height 29
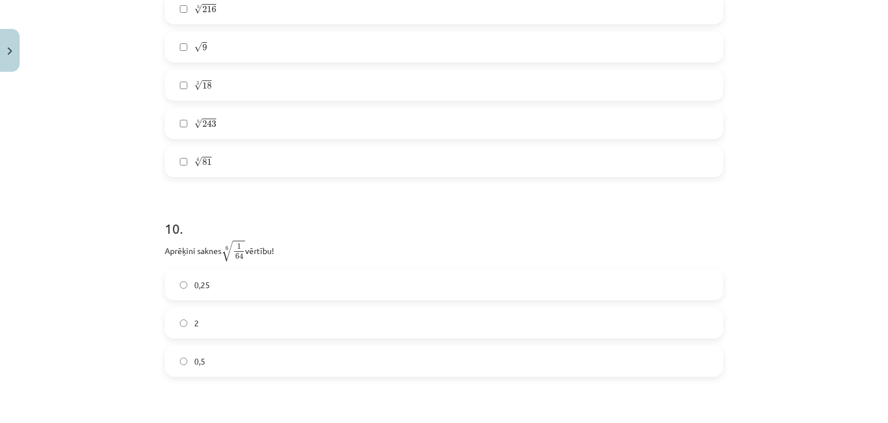
scroll to position [2058, 0]
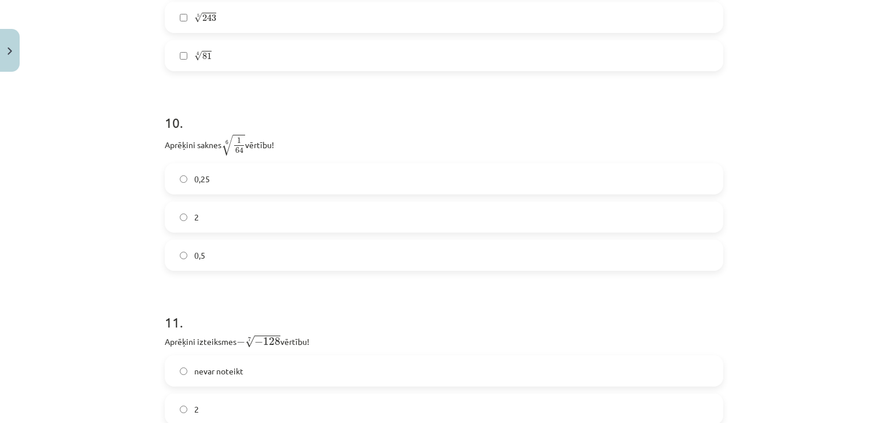
click at [225, 262] on label "0,5" at bounding box center [444, 255] width 556 height 29
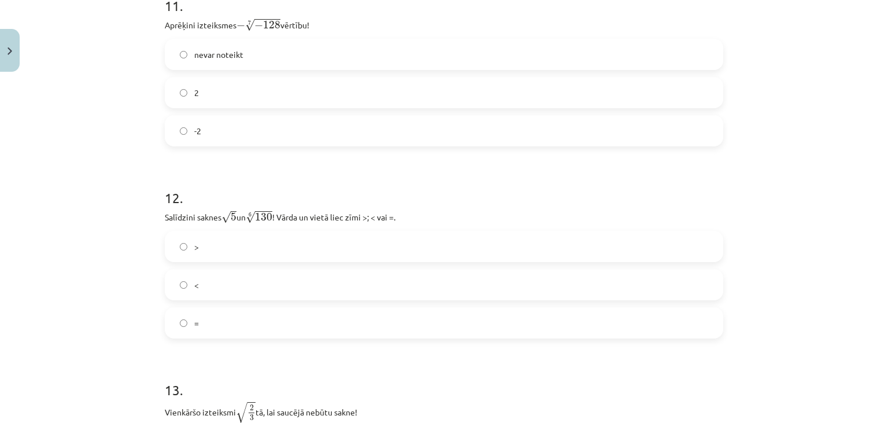
scroll to position [2321, 0]
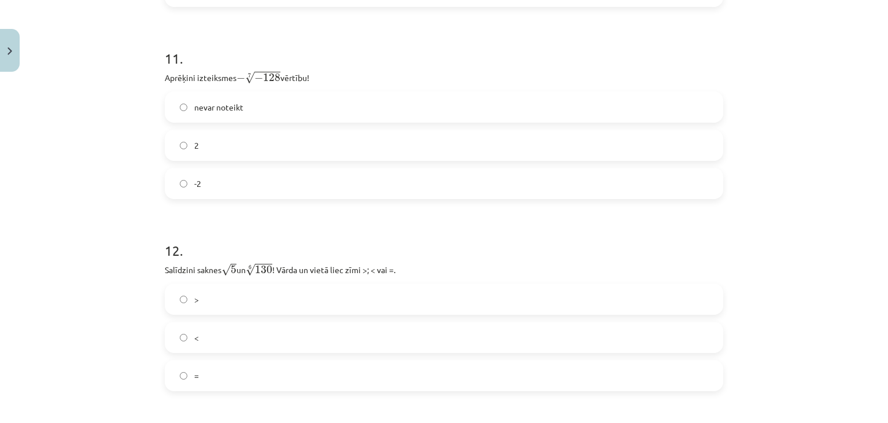
click at [194, 188] on label "-2" at bounding box center [444, 183] width 556 height 29
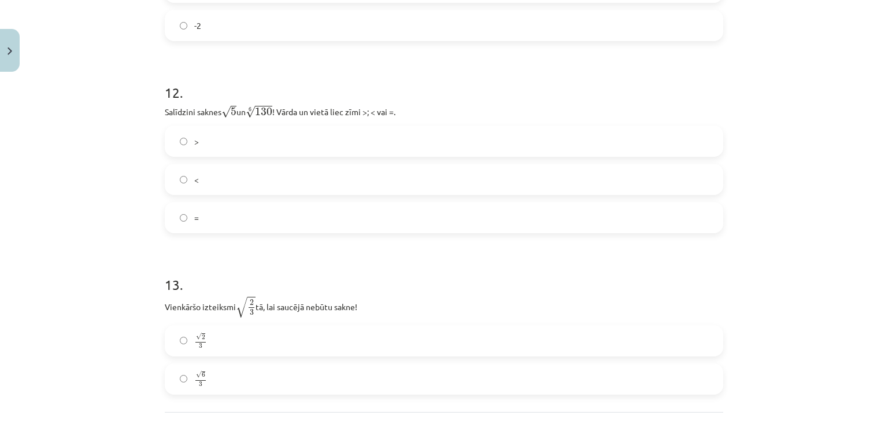
scroll to position [2532, 0]
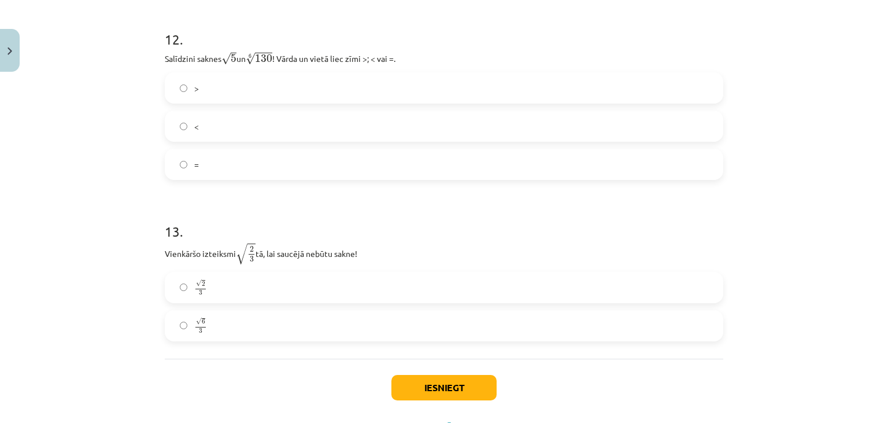
click at [273, 162] on label "=" at bounding box center [444, 164] width 556 height 29
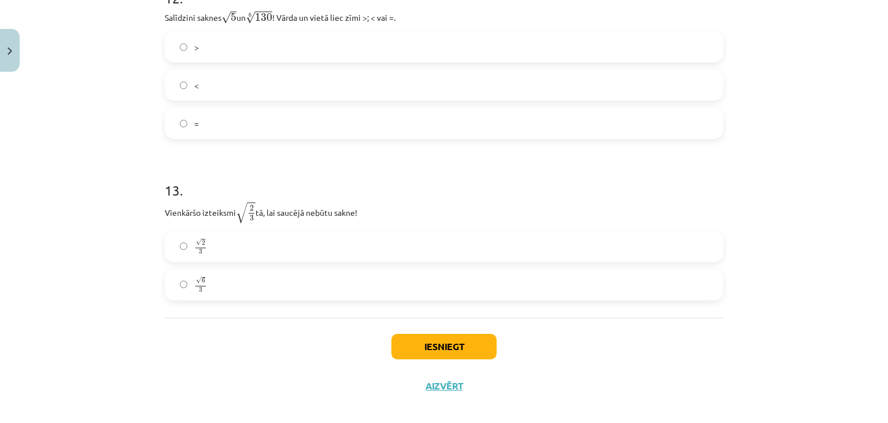
scroll to position [2585, 0]
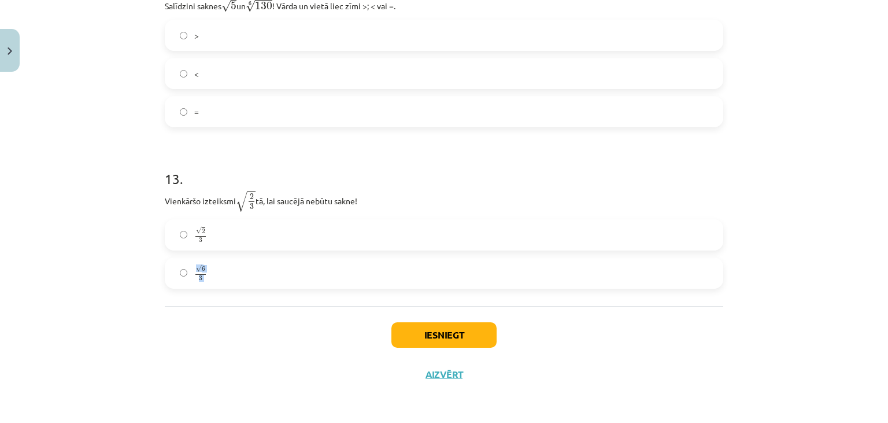
drag, startPoint x: 280, startPoint y: 280, endPoint x: 276, endPoint y: 315, distance: 35.5
click at [295, 280] on label "√ 6 3 6 3" at bounding box center [444, 272] width 556 height 29
click at [82, 323] on div "Mācību tēma: Matemātikas i - 12. klases 1. ieskaites mācību materiāls (ab) #4 📝…" at bounding box center [444, 211] width 888 height 423
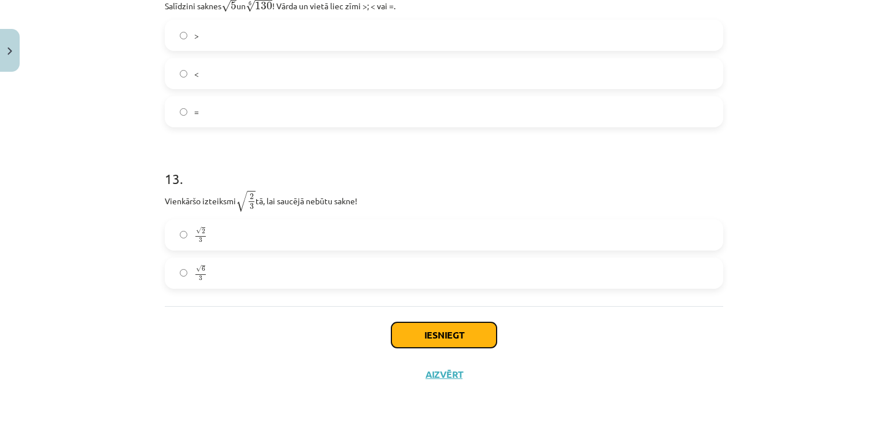
click at [391, 334] on button "Iesniegt" at bounding box center [443, 334] width 105 height 25
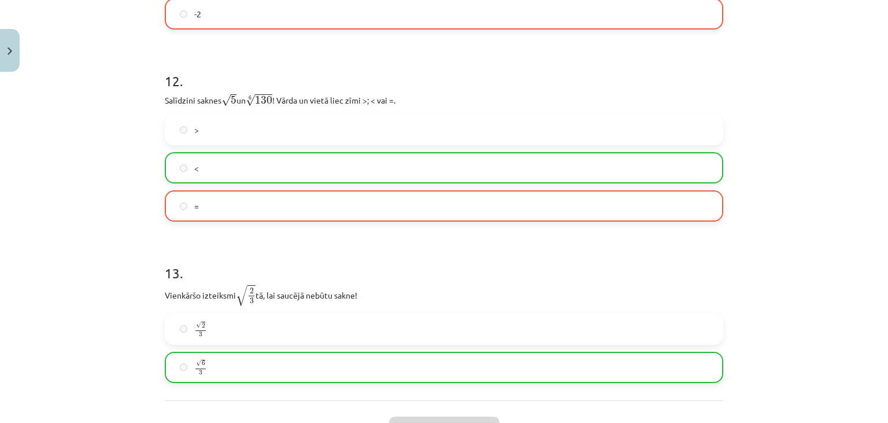
scroll to position [2621, 0]
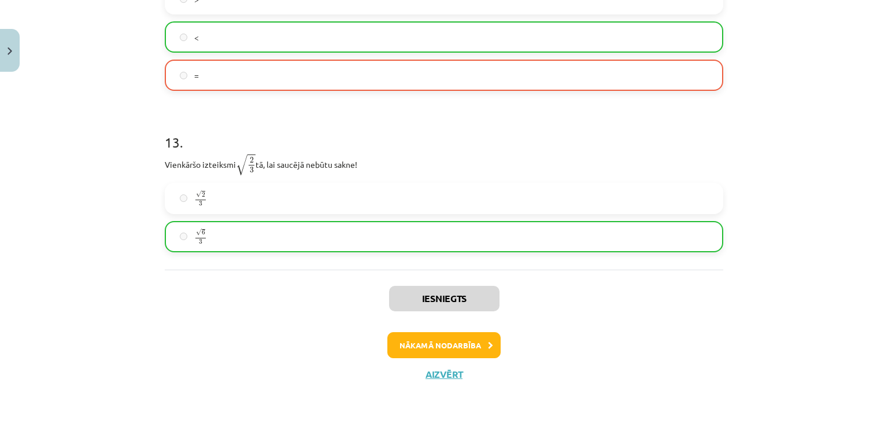
click at [458, 367] on div "Iesniegts Nākamā nodarbība Aizvērt" at bounding box center [444, 328] width 558 height 118
click at [454, 373] on button "Aizvērt" at bounding box center [444, 374] width 44 height 12
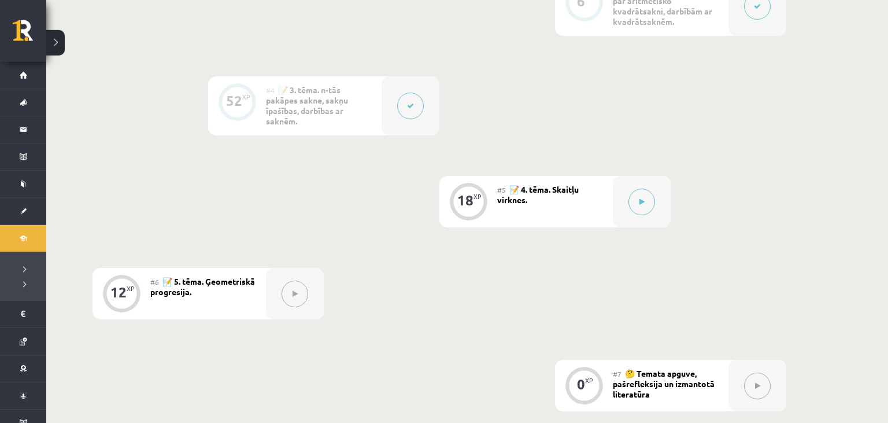
scroll to position [611, 0]
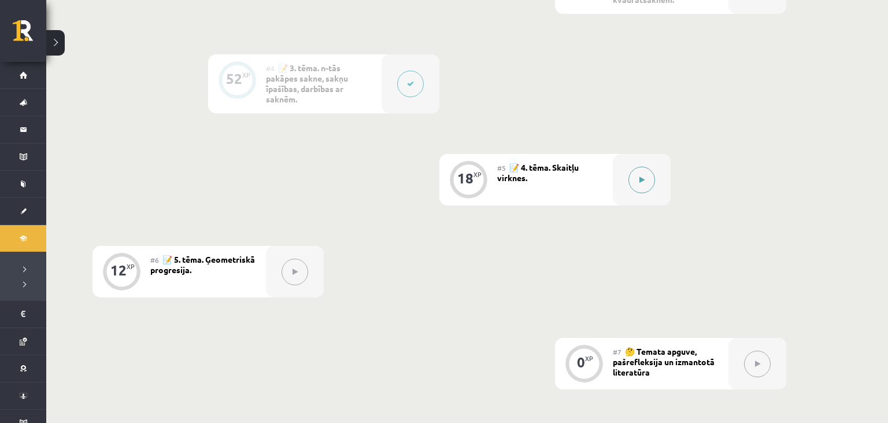
click at [645, 182] on button at bounding box center [641, 180] width 27 height 27
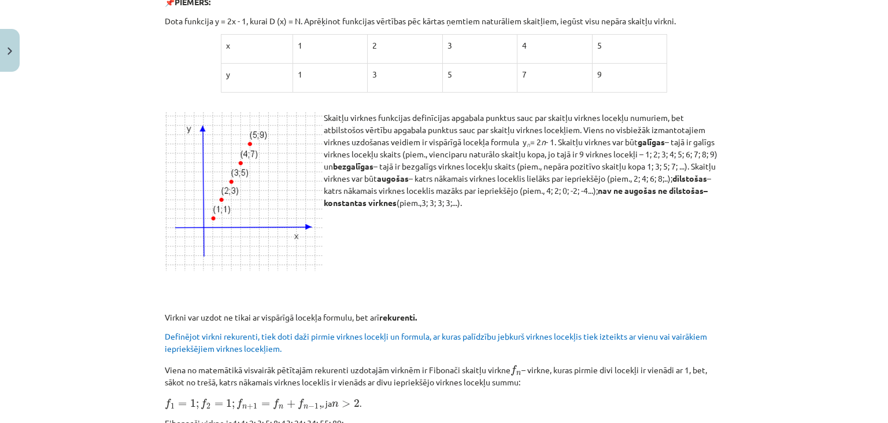
scroll to position [158, 0]
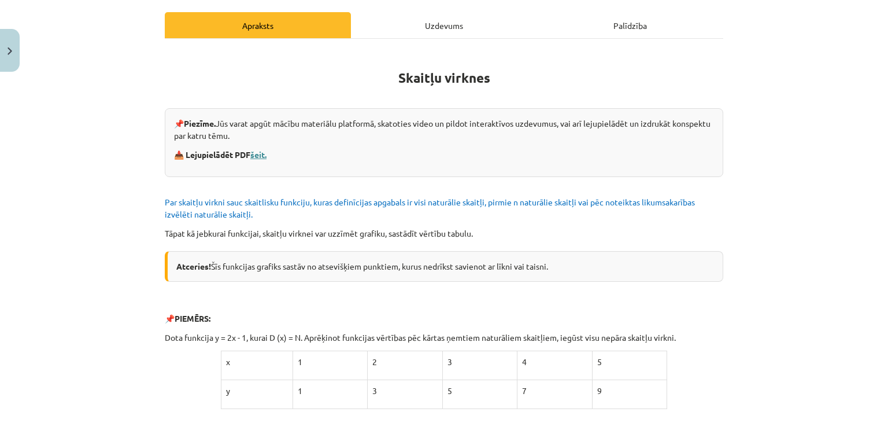
click at [264, 156] on link "šeit." at bounding box center [258, 154] width 16 height 10
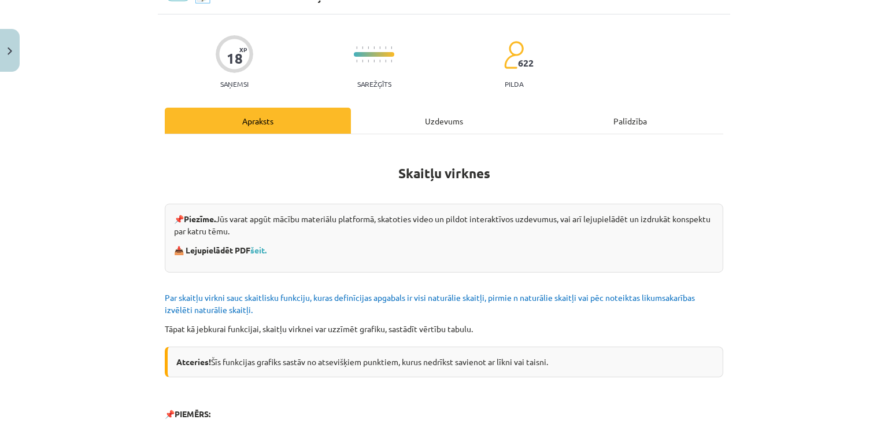
scroll to position [36, 0]
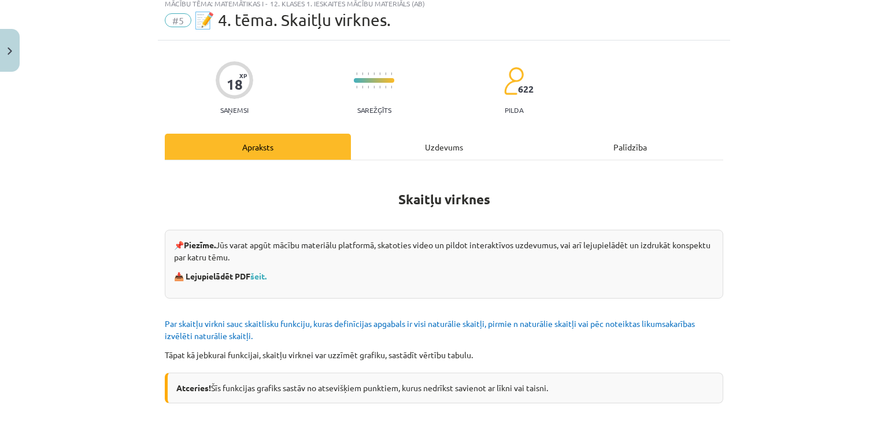
click at [449, 149] on div "Uzdevums" at bounding box center [444, 147] width 186 height 26
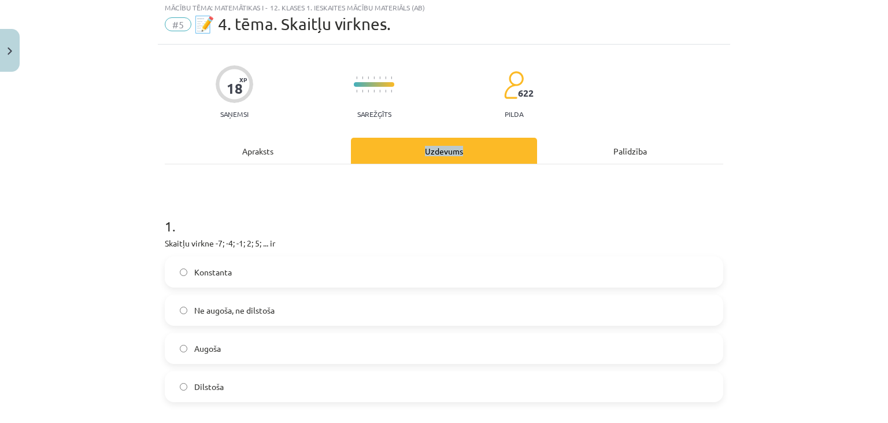
click at [449, 149] on div "Uzdevums" at bounding box center [444, 151] width 186 height 26
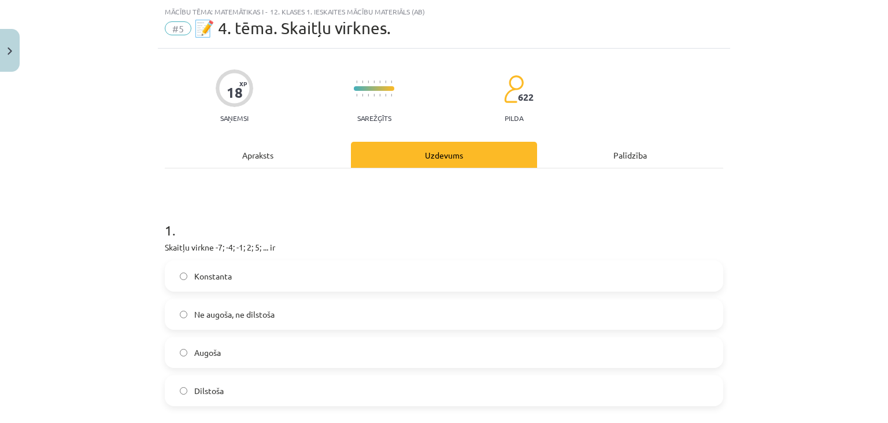
click at [434, 204] on h1 "1 ." at bounding box center [444, 220] width 558 height 36
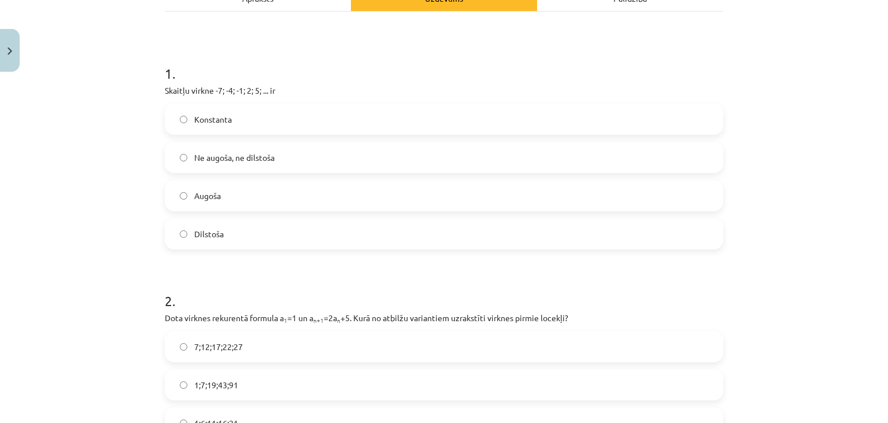
scroll to position [187, 0]
click at [265, 189] on label "Augoša" at bounding box center [444, 193] width 556 height 29
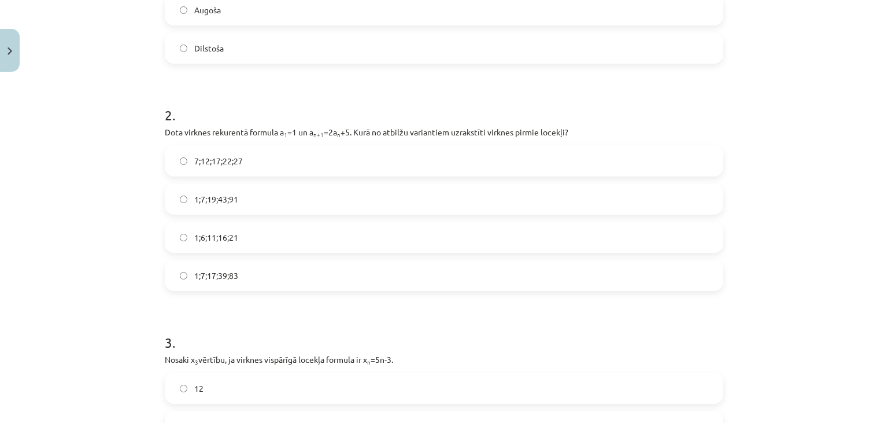
scroll to position [389, 0]
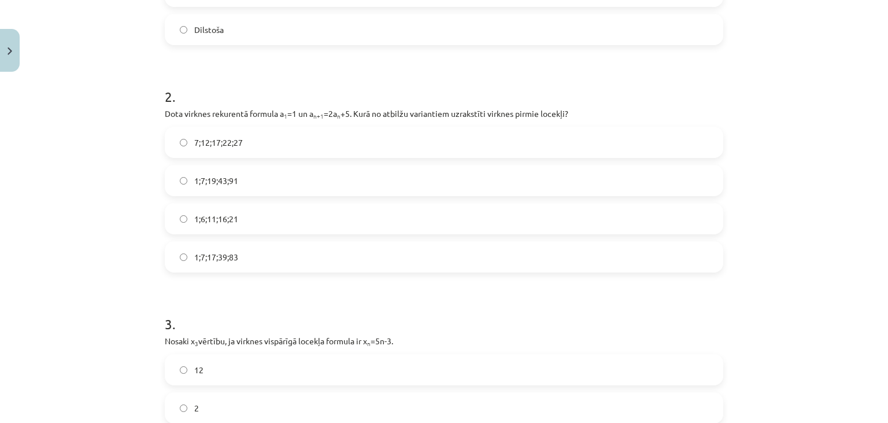
click at [239, 262] on label "1;7;17;39;83" at bounding box center [444, 256] width 556 height 29
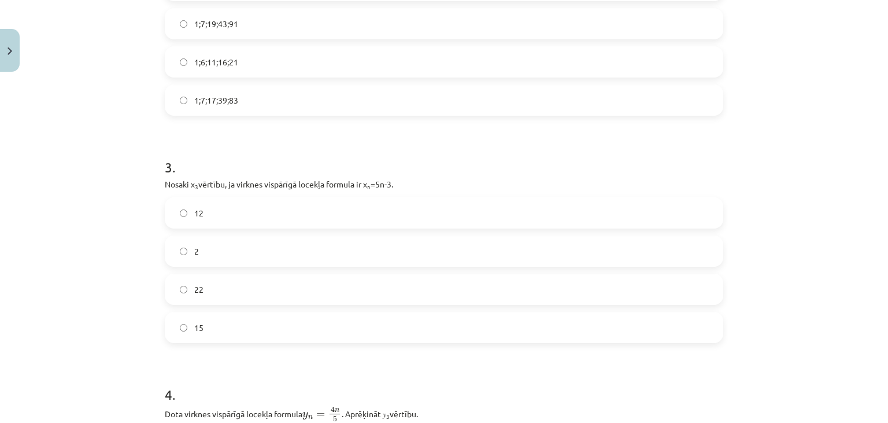
scroll to position [548, 0]
click at [245, 210] on label "12" at bounding box center [444, 211] width 556 height 29
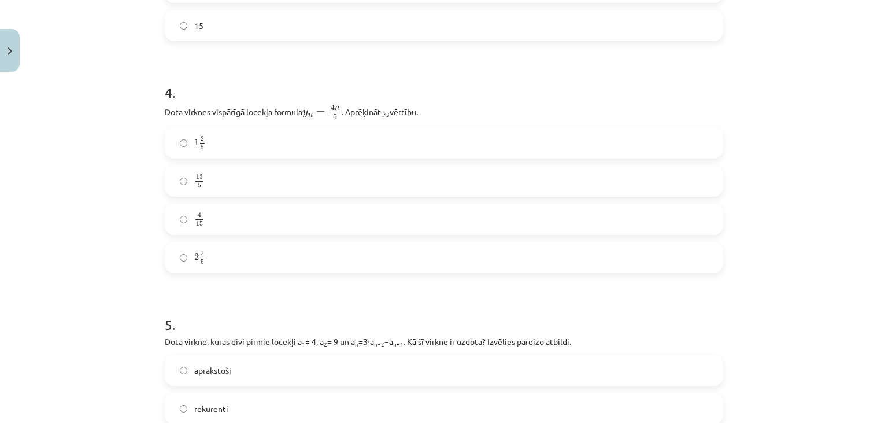
scroll to position [864, 0]
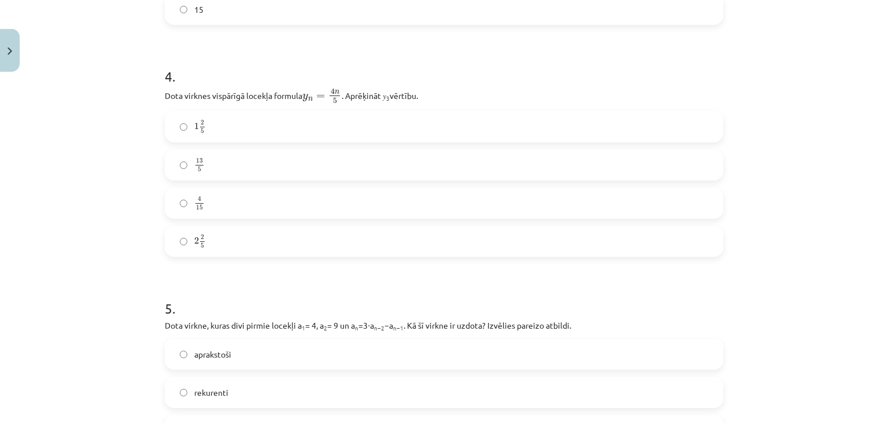
click at [178, 247] on label "2 2 5 2 2 5" at bounding box center [444, 241] width 556 height 29
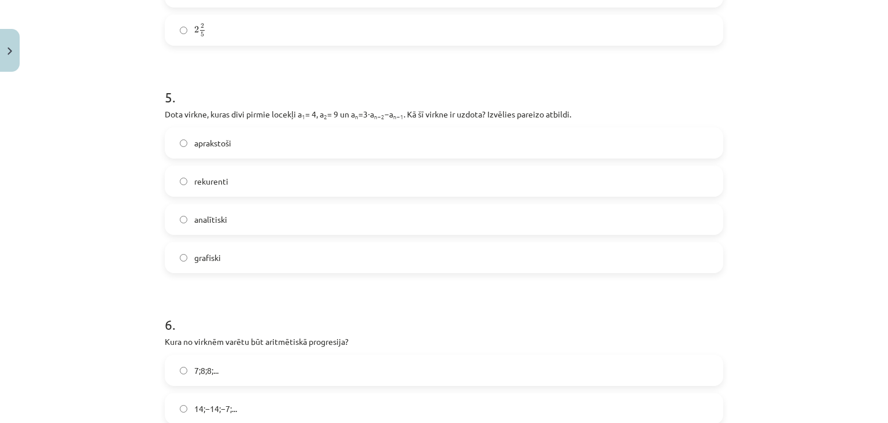
click at [232, 177] on label "rekurenti" at bounding box center [444, 181] width 556 height 29
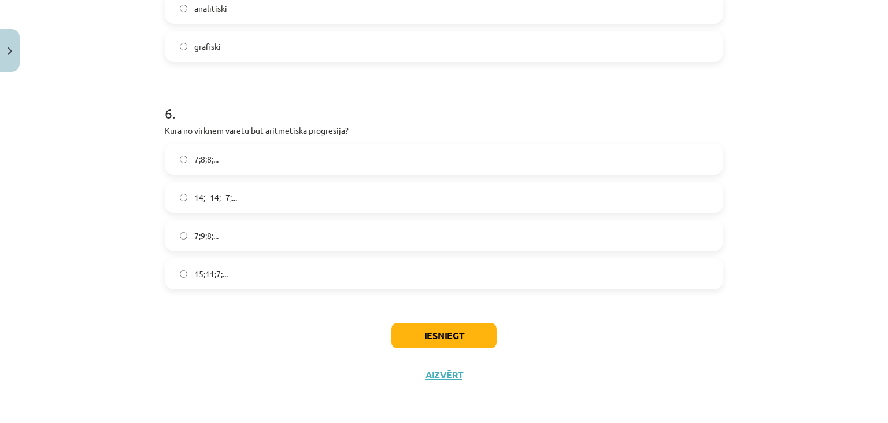
click at [266, 269] on label "15;11;7;..." at bounding box center [444, 273] width 556 height 29
click at [420, 327] on button "Iesniegt" at bounding box center [443, 335] width 105 height 25
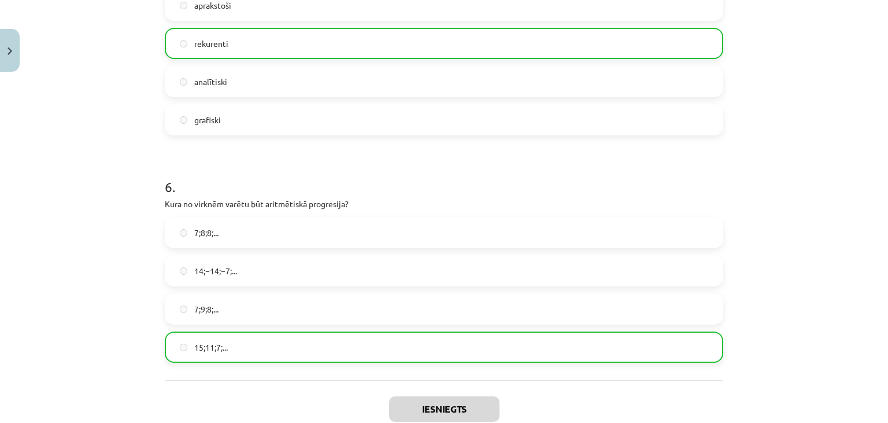
scroll to position [1322, 0]
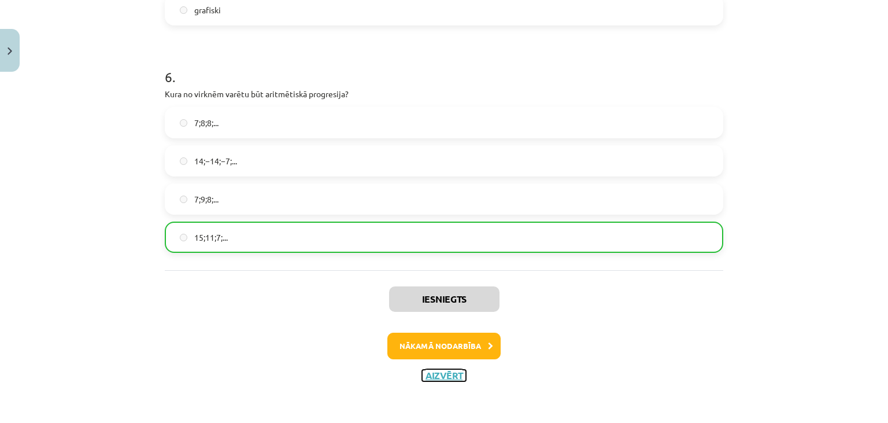
click at [427, 375] on button "Aizvērt" at bounding box center [444, 375] width 44 height 12
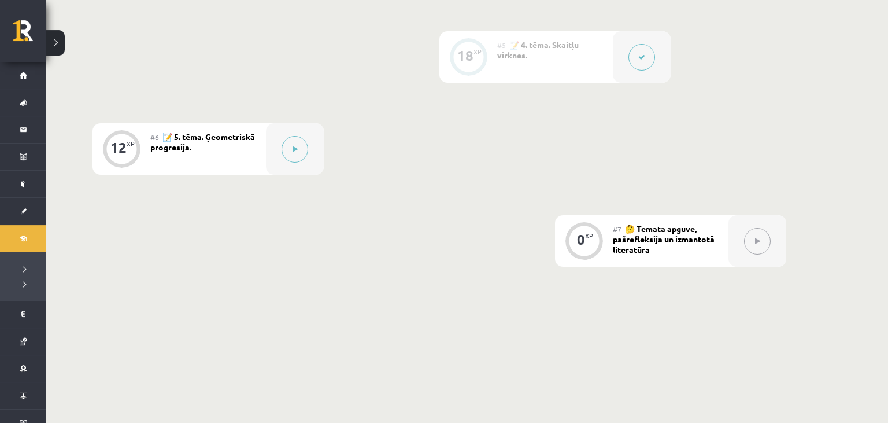
scroll to position [657, 0]
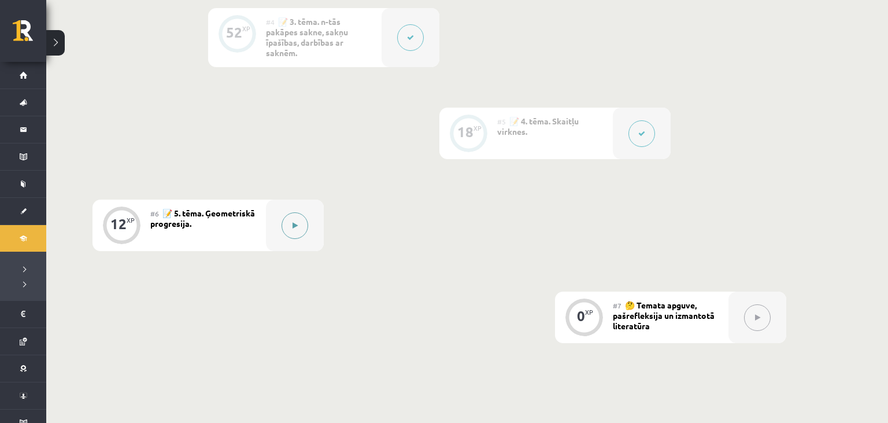
click at [307, 217] on div at bounding box center [295, 224] width 58 height 51
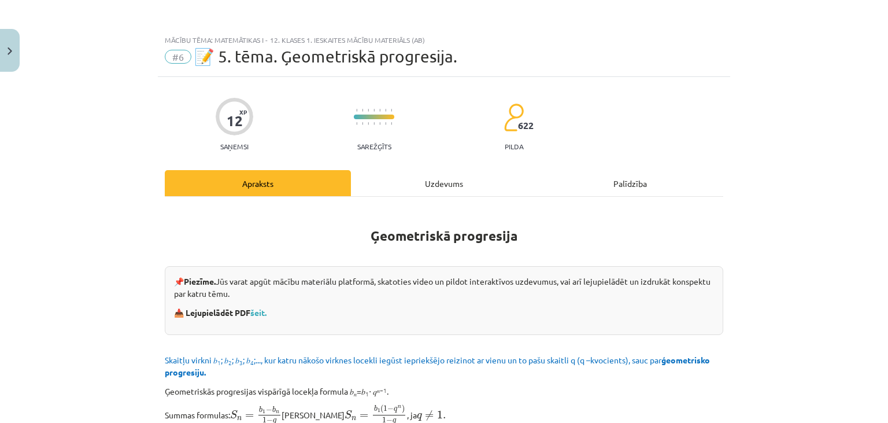
scroll to position [105, 0]
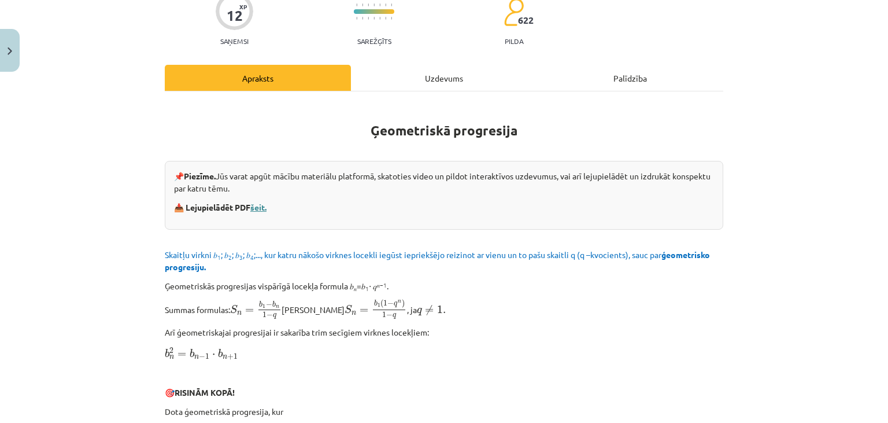
click at [267, 208] on link "šeit." at bounding box center [258, 207] width 16 height 10
click at [421, 87] on div "Uzdevums" at bounding box center [444, 78] width 186 height 26
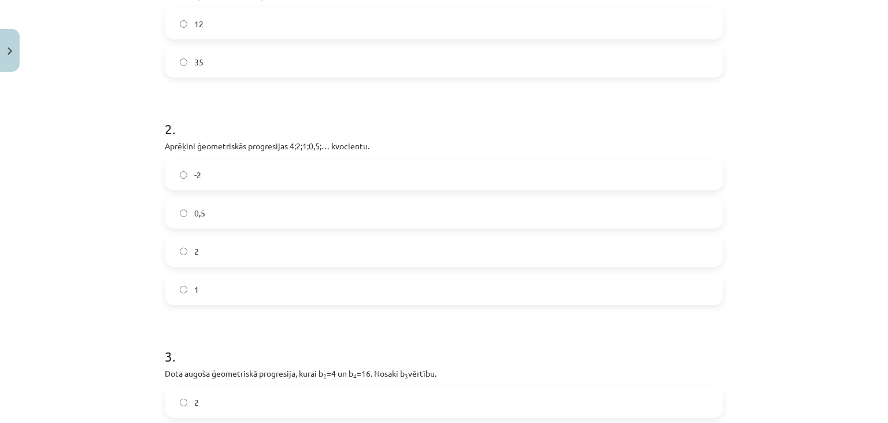
scroll to position [154, 0]
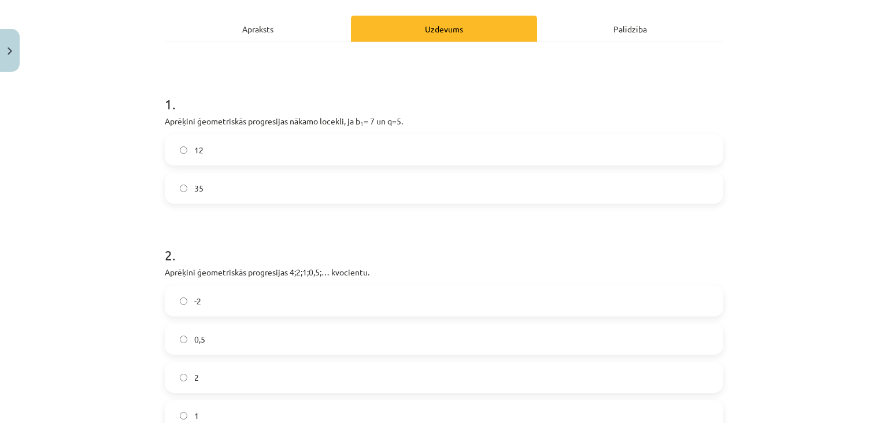
click at [332, 182] on label "35" at bounding box center [444, 187] width 556 height 29
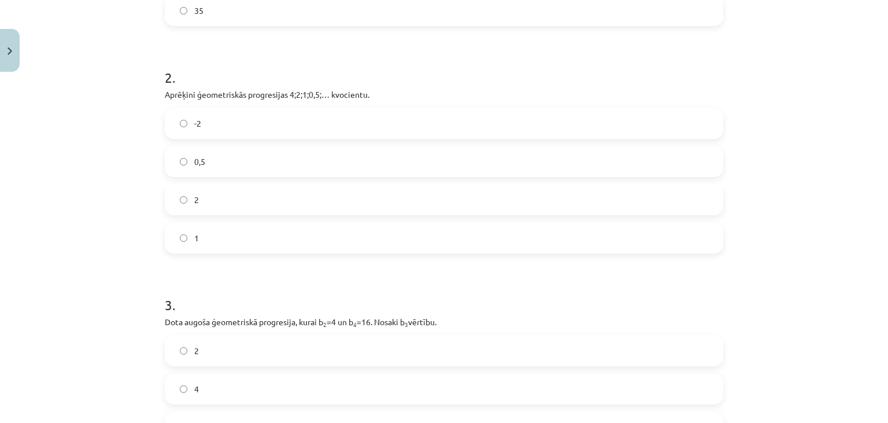
scroll to position [312, 0]
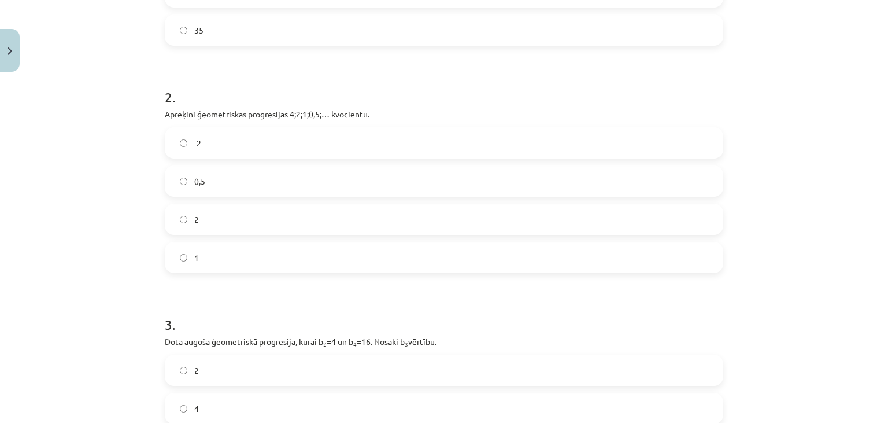
click at [355, 182] on label "0,5" at bounding box center [444, 181] width 556 height 29
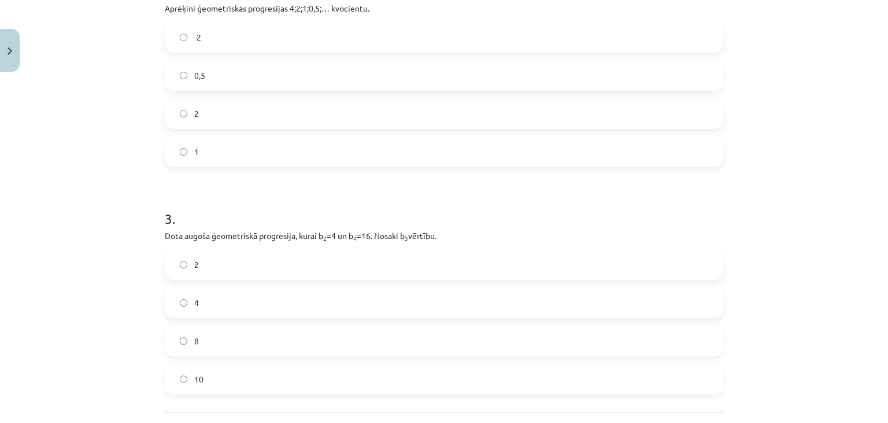
scroll to position [471, 0]
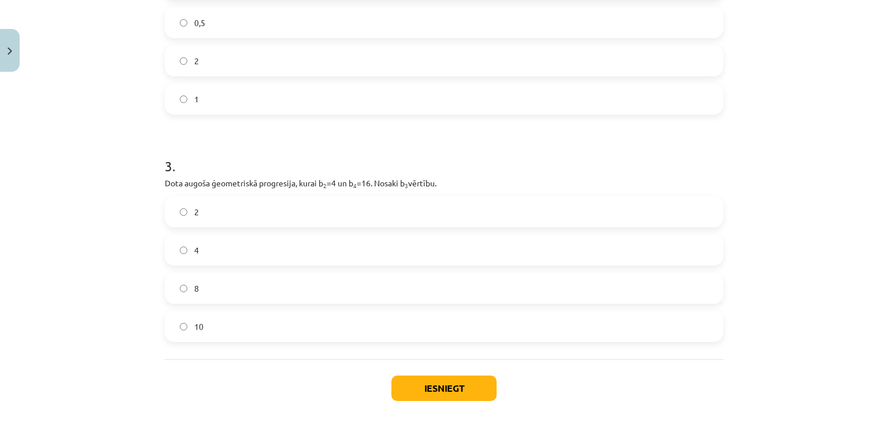
click at [343, 281] on label "8" at bounding box center [444, 287] width 556 height 29
click at [414, 386] on button "Iesniegt" at bounding box center [443, 387] width 105 height 25
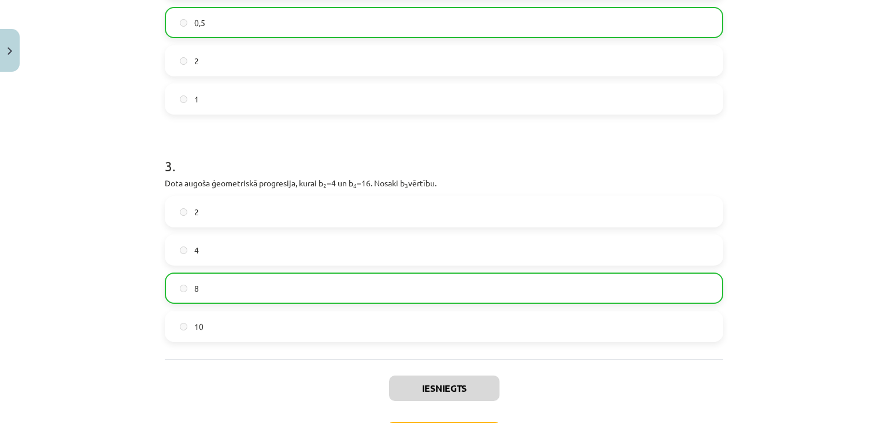
scroll to position [560, 0]
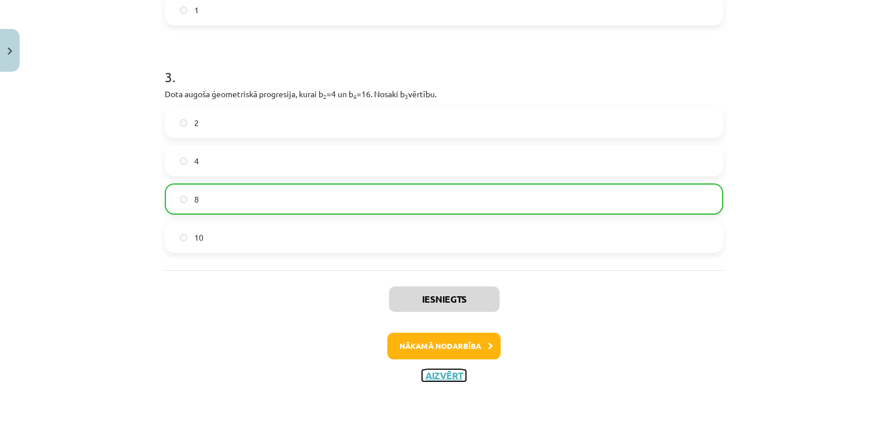
click at [451, 376] on button "Aizvērt" at bounding box center [444, 375] width 44 height 12
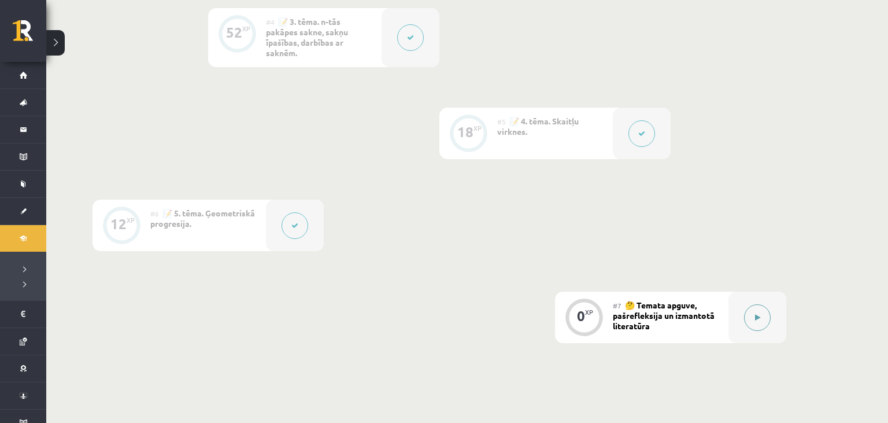
click at [747, 323] on button at bounding box center [757, 317] width 27 height 27
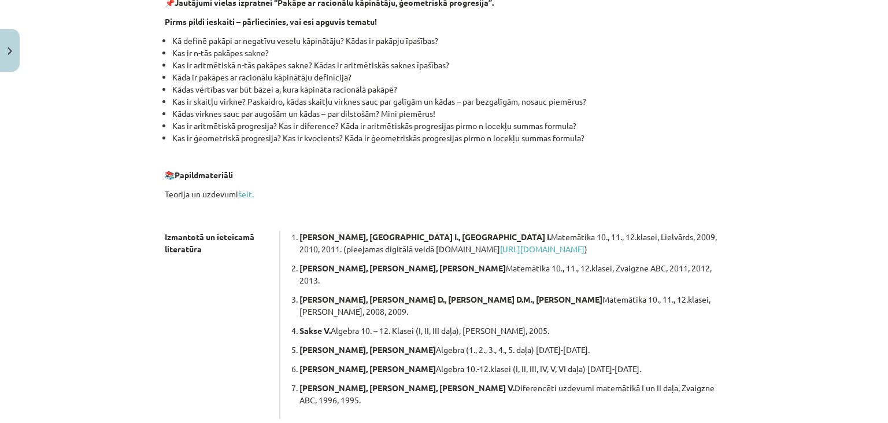
scroll to position [0, 0]
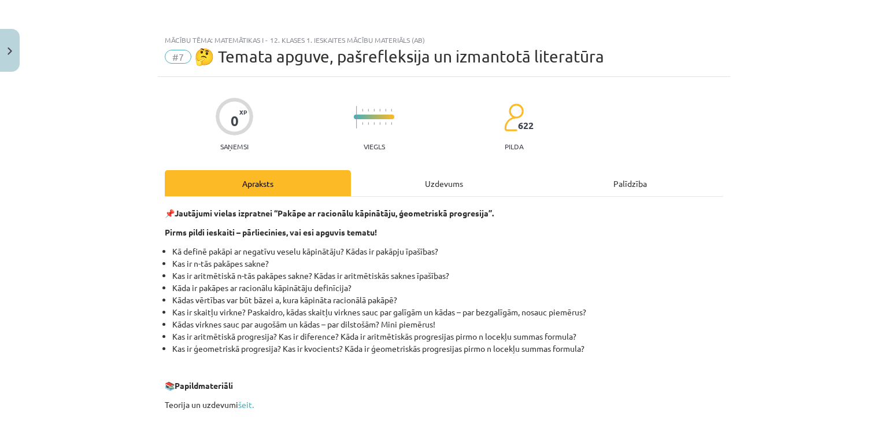
click at [432, 182] on div "Uzdevums" at bounding box center [444, 183] width 186 height 26
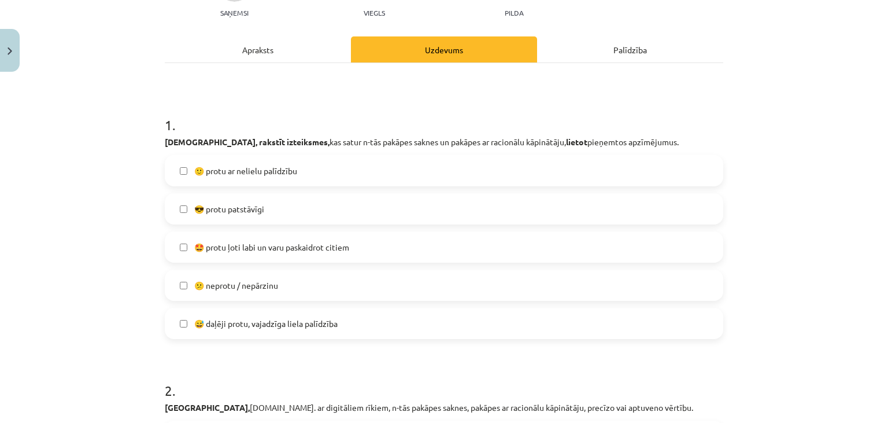
scroll to position [134, 0]
click at [264, 177] on label "🙂 protu ar nelielu palīdzību" at bounding box center [444, 170] width 556 height 29
click at [209, 316] on label "😅 daļēji protu, vajadzīga liela palīdzība" at bounding box center [444, 322] width 556 height 29
click at [181, 176] on label "🙂 protu ar nelielu palīdzību" at bounding box center [444, 170] width 556 height 29
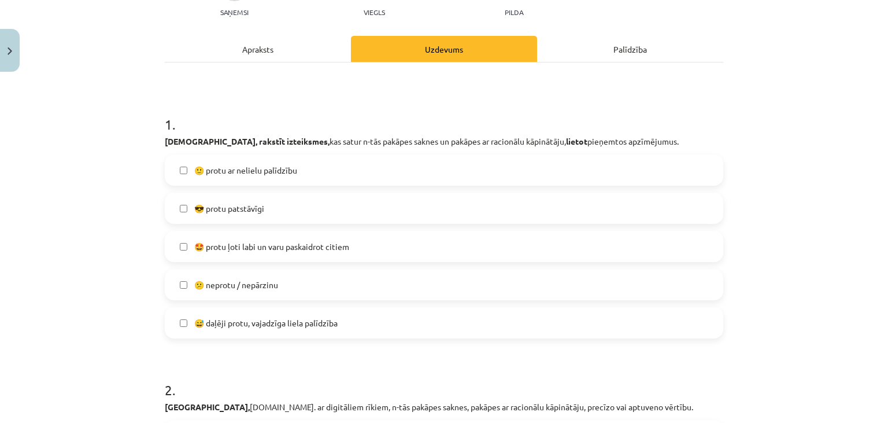
click at [187, 315] on label "😅 daļēji protu, vajadzīga liela palīdzība" at bounding box center [444, 322] width 556 height 29
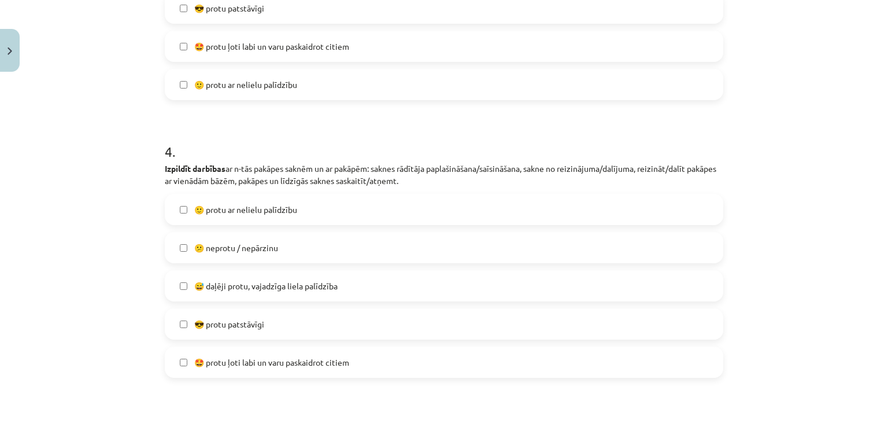
scroll to position [925, 0]
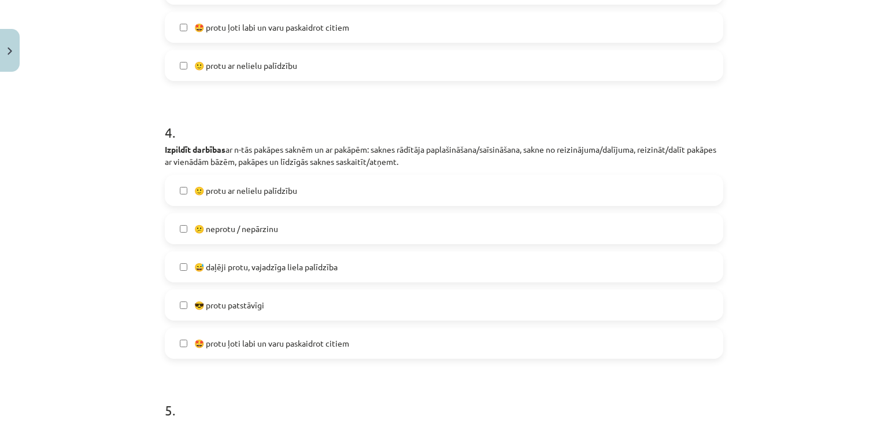
click at [191, 194] on label "🙂 protu ar nelielu palīdzību" at bounding box center [444, 190] width 556 height 29
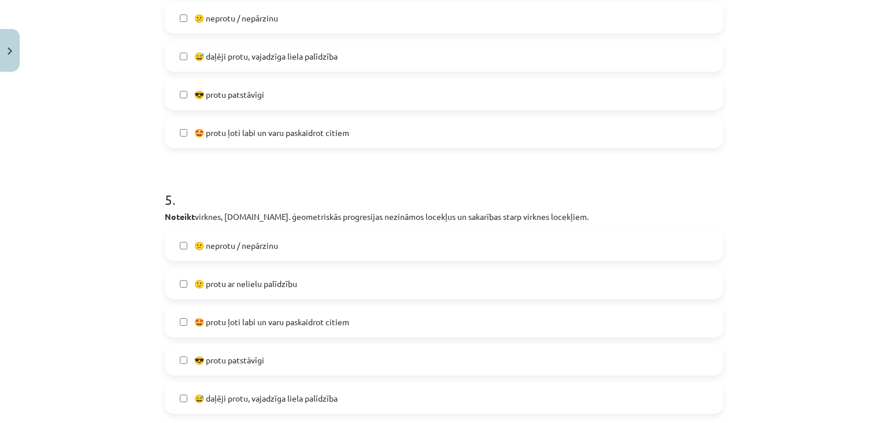
scroll to position [1189, 0]
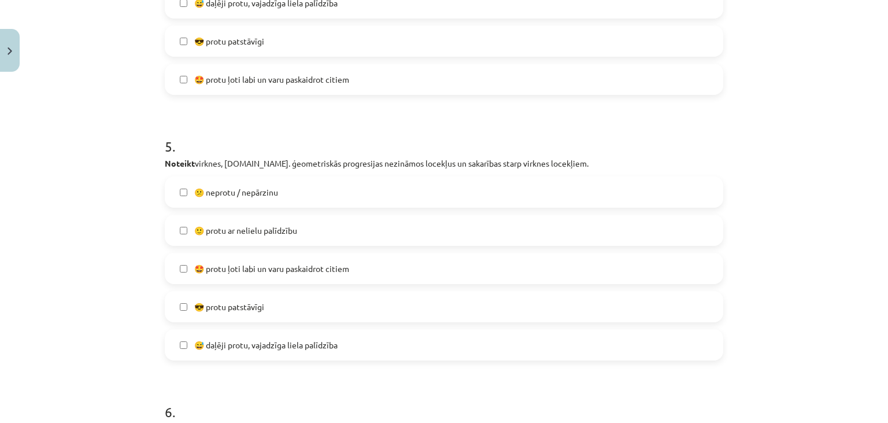
click at [191, 345] on label "😅 daļēji protu, vajadzīga liela palīdzība" at bounding box center [444, 344] width 556 height 29
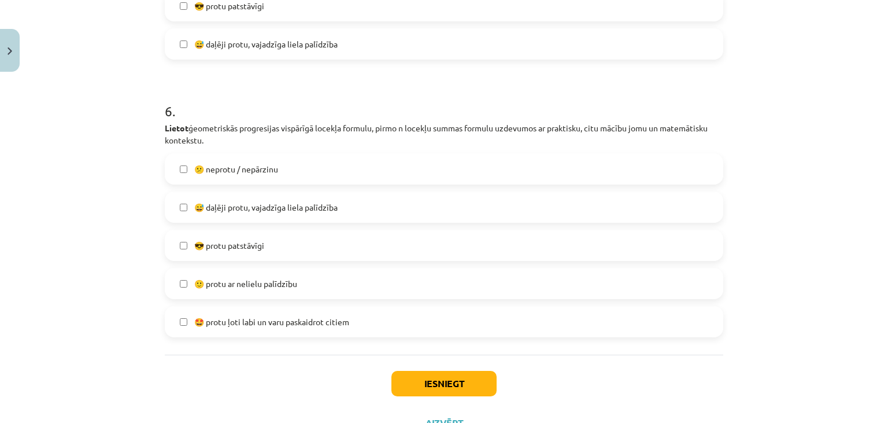
scroll to position [1505, 0]
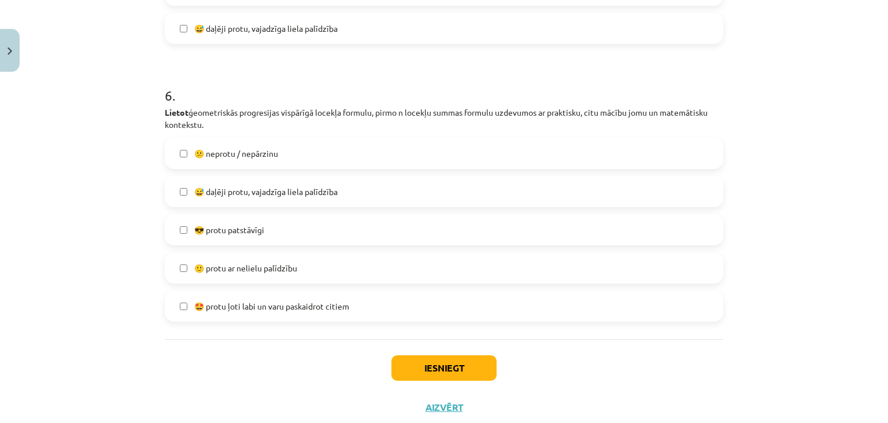
click at [177, 189] on label "😅 daļēji protu, vajadzīga liela palīdzība" at bounding box center [444, 191] width 556 height 29
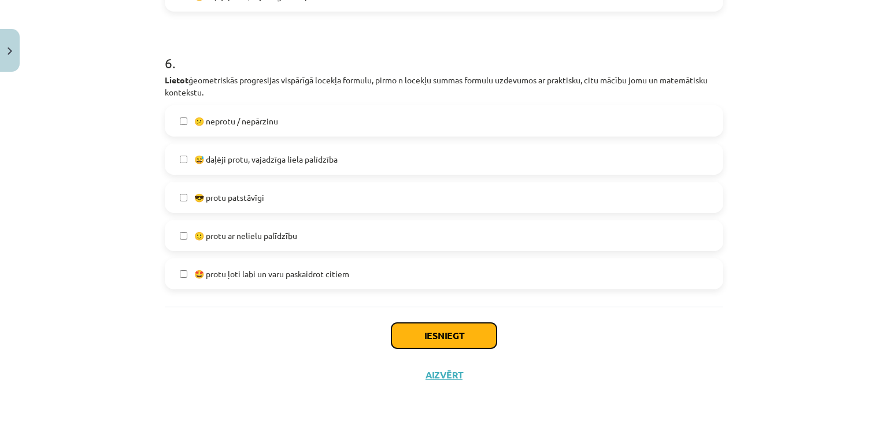
click at [464, 328] on button "Iesniegt" at bounding box center [443, 335] width 105 height 25
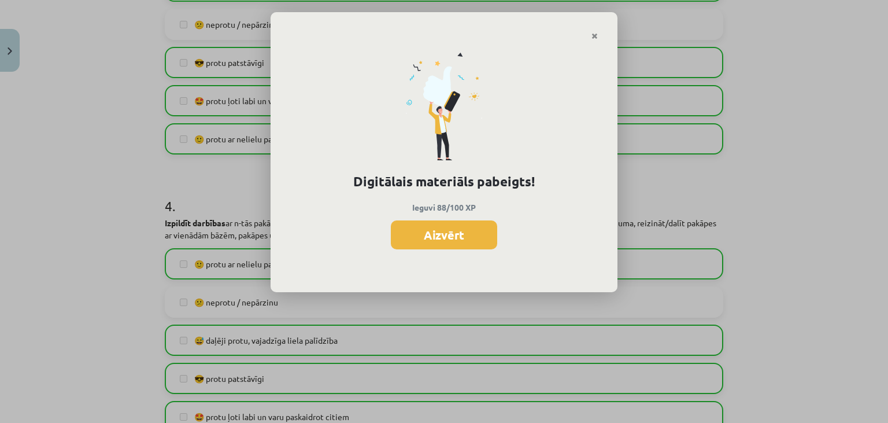
scroll to position [1274, 0]
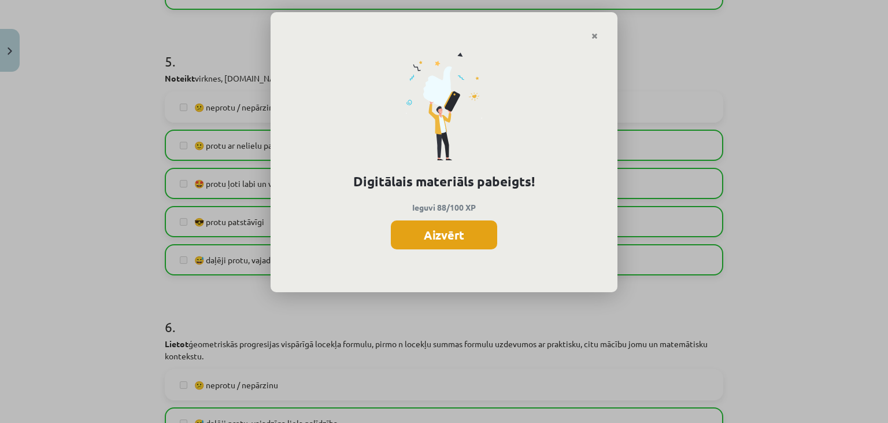
click at [449, 243] on button "Aizvērt" at bounding box center [444, 234] width 106 height 29
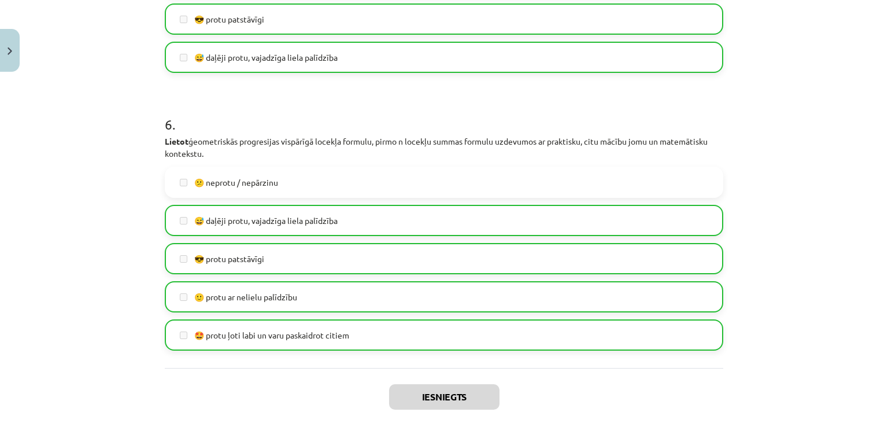
scroll to position [1537, 0]
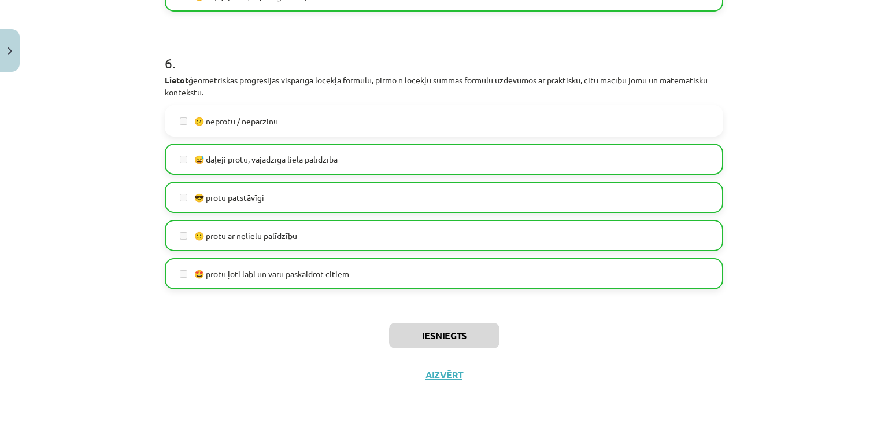
click at [440, 383] on div "Iesniegts Aizvērt" at bounding box center [444, 346] width 558 height 81
click at [489, 371] on div "Iesniegts Aizvērt" at bounding box center [444, 346] width 558 height 81
